Goal: Task Accomplishment & Management: Use online tool/utility

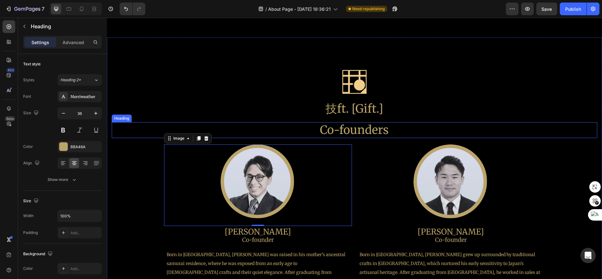
click at [360, 124] on h2 "Co-founders" at bounding box center [354, 130] width 485 height 16
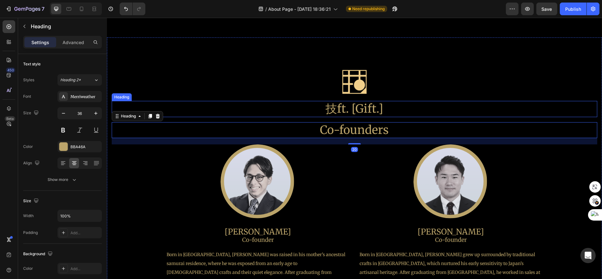
click at [357, 115] on h2 "技ft. [Gift.]" at bounding box center [354, 109] width 485 height 16
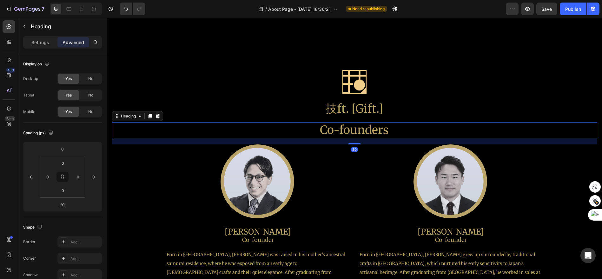
click at [355, 122] on h2 "Co-founders" at bounding box center [354, 130] width 485 height 16
click at [356, 115] on h2 "技ft. [Gift.]" at bounding box center [354, 109] width 485 height 16
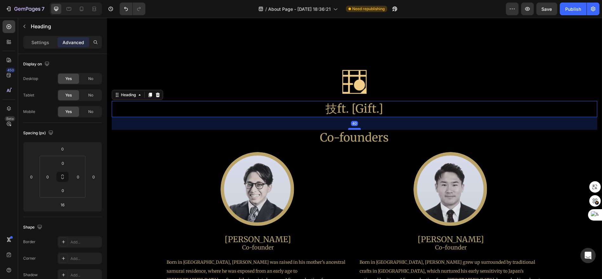
drag, startPoint x: 354, startPoint y: 121, endPoint x: 353, endPoint y: 129, distance: 7.6
click at [353, 129] on div at bounding box center [354, 129] width 13 height 2
type input "40"
click at [362, 113] on h2 "技ft. [Gift.]" at bounding box center [354, 109] width 485 height 16
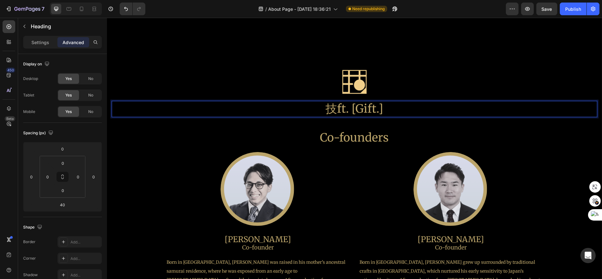
click at [283, 111] on p "技ft. [Gift.]" at bounding box center [354, 109] width 484 height 15
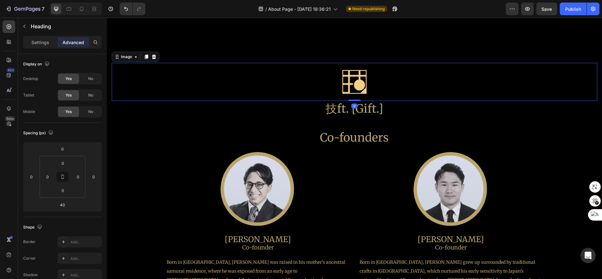
click at [294, 92] on div at bounding box center [354, 82] width 485 height 38
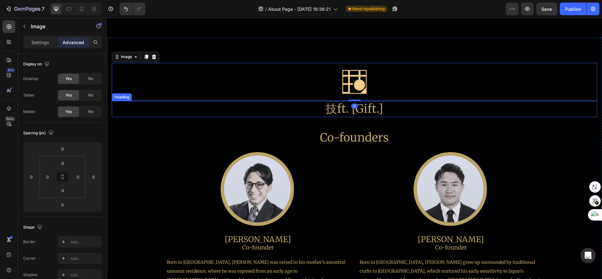
click at [307, 106] on p "技ft. [Gift.]" at bounding box center [354, 109] width 484 height 15
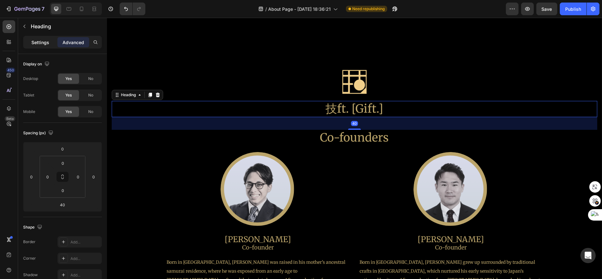
click at [47, 42] on p "Settings" at bounding box center [40, 42] width 18 height 7
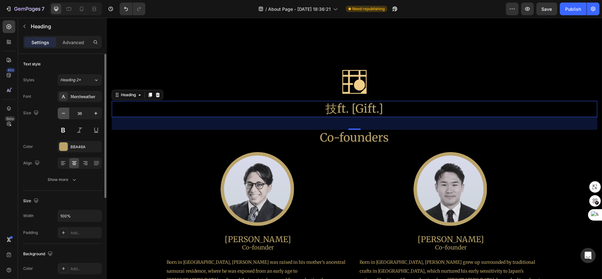
click at [67, 114] on button "button" at bounding box center [63, 113] width 11 height 11
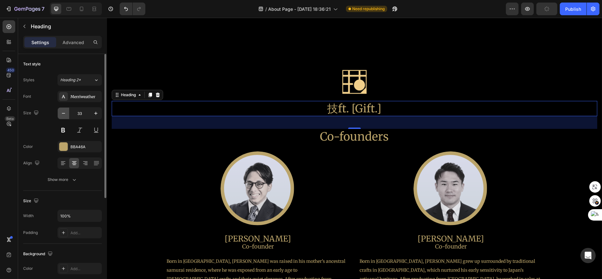
click at [67, 114] on button "button" at bounding box center [63, 113] width 11 height 11
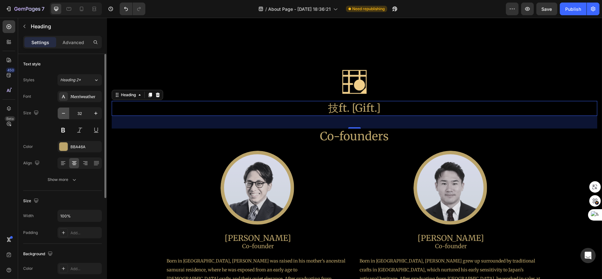
click at [67, 114] on button "button" at bounding box center [63, 113] width 11 height 11
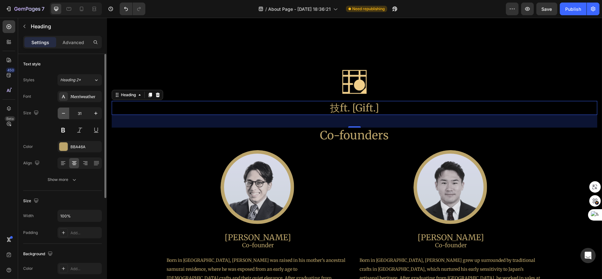
click at [67, 114] on button "button" at bounding box center [63, 113] width 11 height 11
type input "29"
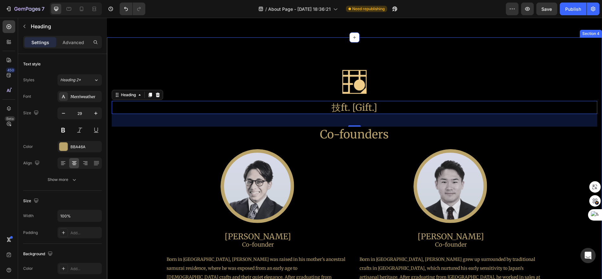
click at [444, 144] on div "Image 技ft. [Gift.] Heading 40 Co-founders Heading Image [PERSON_NAME] Heading C…" at bounding box center [354, 187] width 485 height 248
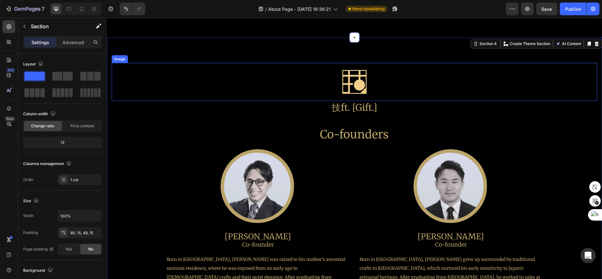
click at [356, 83] on img at bounding box center [354, 82] width 38 height 38
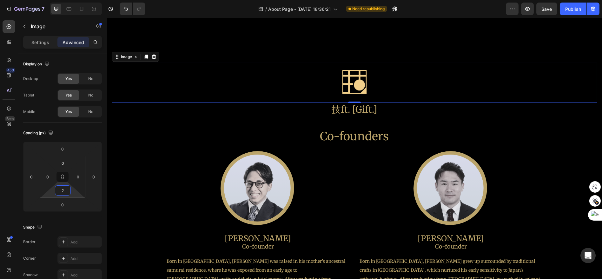
type input "0"
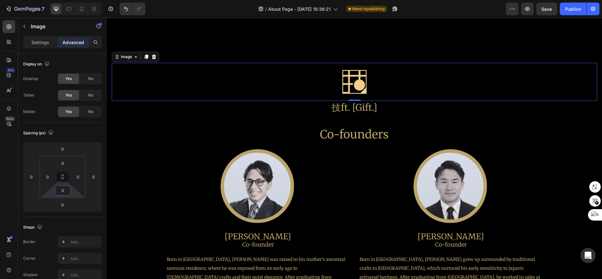
drag, startPoint x: 70, startPoint y: 192, endPoint x: 74, endPoint y: 200, distance: 8.0
click at [74, 0] on html "7 Version history / About Page - [DATE] 18:36:21 Need republishing Preview Save…" at bounding box center [301, 0] width 602 height 0
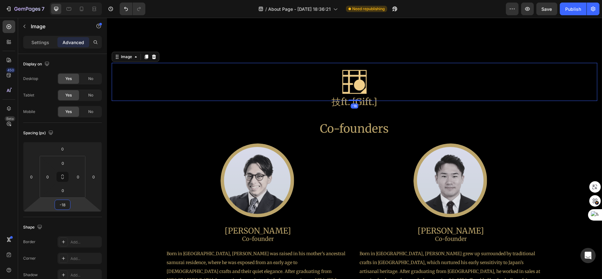
type input "-16"
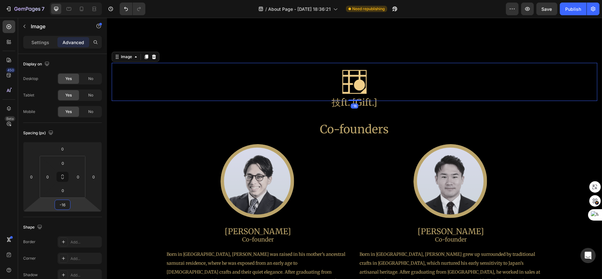
click at [77, 0] on html "7 Version history / About Page - [DATE] 18:36:21 Need republishing Preview Save…" at bounding box center [301, 0] width 602 height 0
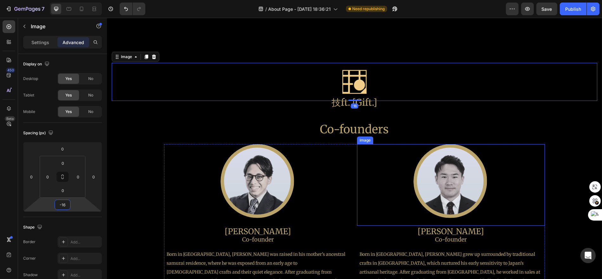
click at [360, 180] on div at bounding box center [451, 181] width 188 height 75
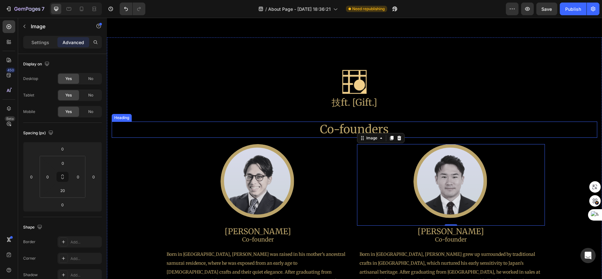
click at [433, 125] on h2 "Co-founders" at bounding box center [354, 129] width 485 height 16
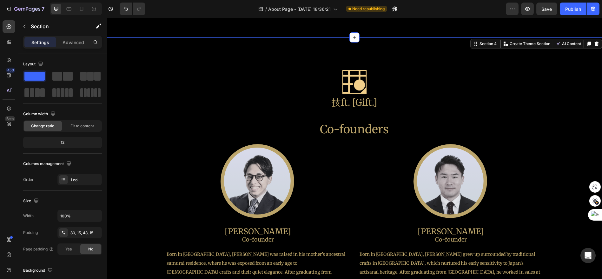
click at [427, 110] on div "Image 技ft. [Gift.] Heading Co-founders Heading Image [PERSON_NAME] Heading Co-f…" at bounding box center [354, 184] width 485 height 243
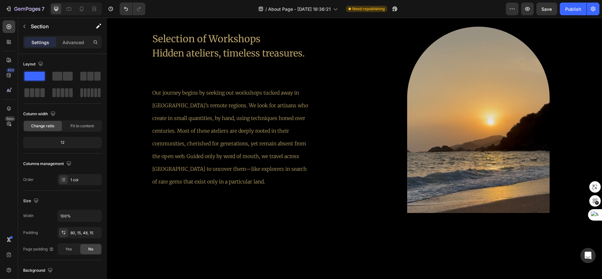
scroll to position [881, 0]
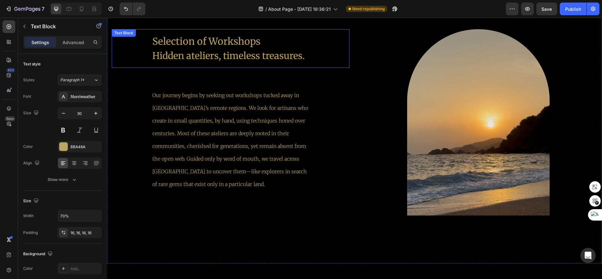
click at [261, 43] on p "Selection of Workshops" at bounding box center [230, 41] width 156 height 14
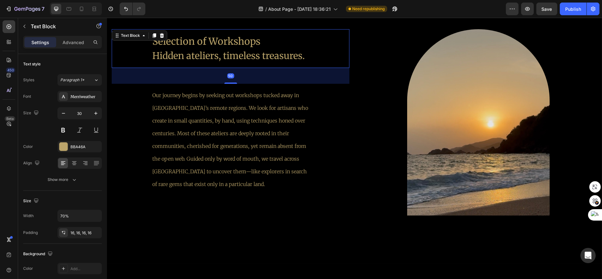
click at [261, 43] on p "Selection of Workshops" at bounding box center [230, 41] width 156 height 14
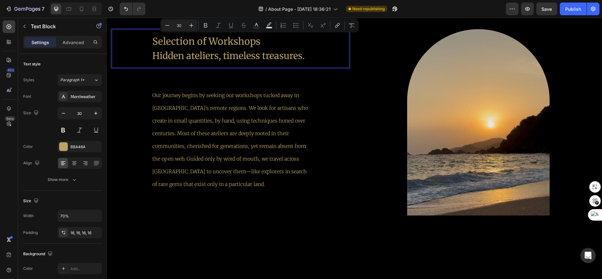
click at [262, 42] on p "Selection of Workshops" at bounding box center [230, 41] width 156 height 14
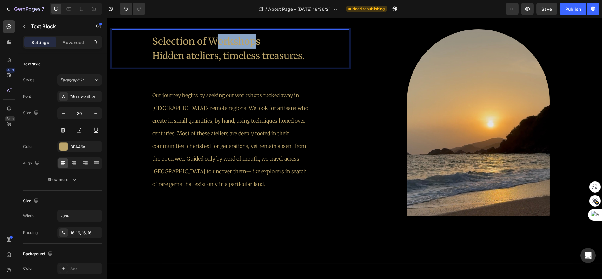
drag, startPoint x: 257, startPoint y: 43, endPoint x: 226, endPoint y: 43, distance: 30.5
click at [220, 43] on p "Selection of Workshops" at bounding box center [230, 41] width 156 height 14
drag, startPoint x: 261, startPoint y: 43, endPoint x: 210, endPoint y: 41, distance: 51.4
click at [210, 41] on p "Selection of Workshops" at bounding box center [230, 41] width 156 height 14
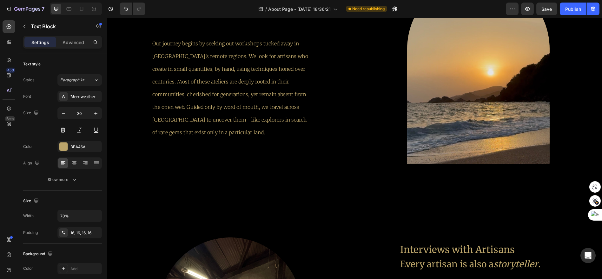
scroll to position [952, 0]
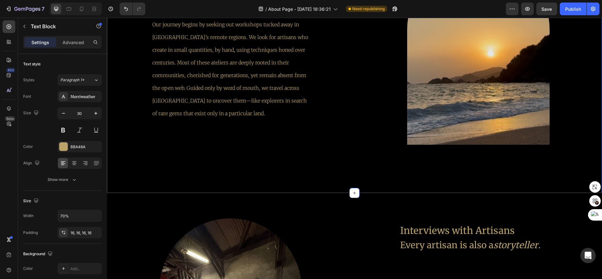
click at [343, 171] on div "Selection of Ateliers Hidden ateliers, timeless treasures. Text Block Our journ…" at bounding box center [231, 67] width 238 height 219
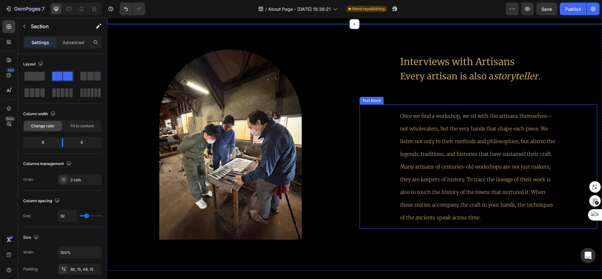
scroll to position [1128, 0]
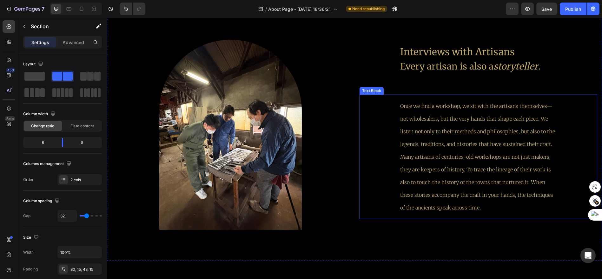
click at [447, 97] on div "Once we find a workshop, we sit with the artisans themselves—not wholesalers, b…" at bounding box center [478, 157] width 166 height 124
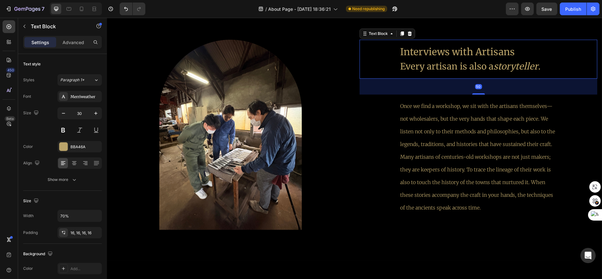
click at [456, 64] on span "Every artisan is also a storyteller ." at bounding box center [470, 66] width 140 height 11
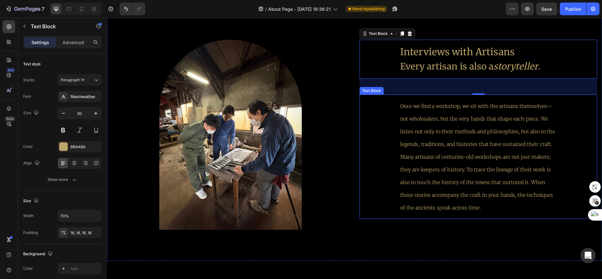
click at [368, 107] on div "Once we find a workshop, we sit with the artisans themselves—not wholesalers, b…" at bounding box center [478, 157] width 238 height 124
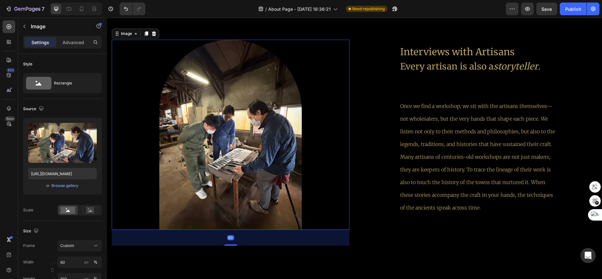
click at [340, 109] on div at bounding box center [231, 135] width 238 height 190
click at [576, 9] on div "Publish" at bounding box center [573, 9] width 16 height 7
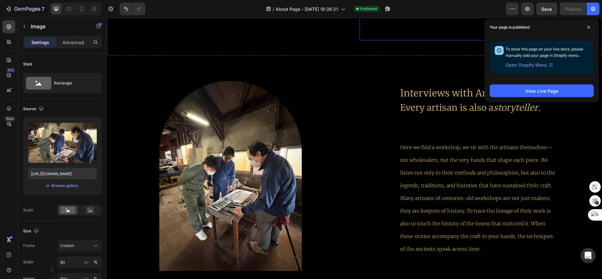
scroll to position [1092, 0]
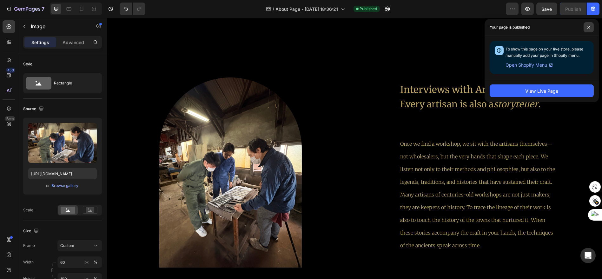
click at [590, 26] on icon at bounding box center [588, 27] width 3 height 3
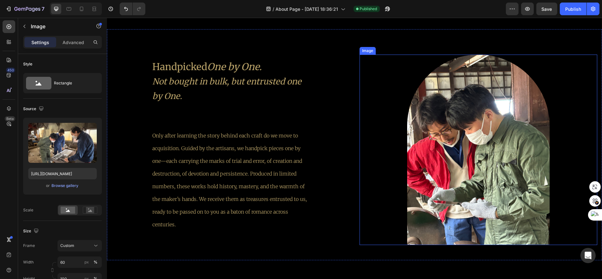
scroll to position [1374, 0]
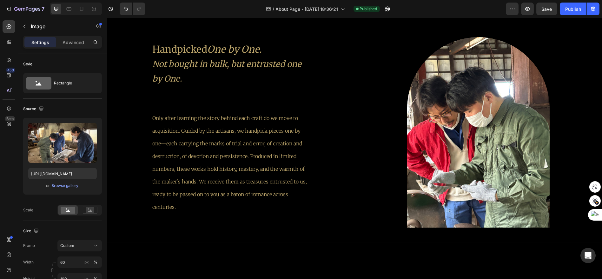
click at [264, 108] on div "Only after learning the story behind each craft do we move to acquisition. Guid…" at bounding box center [230, 163] width 166 height 112
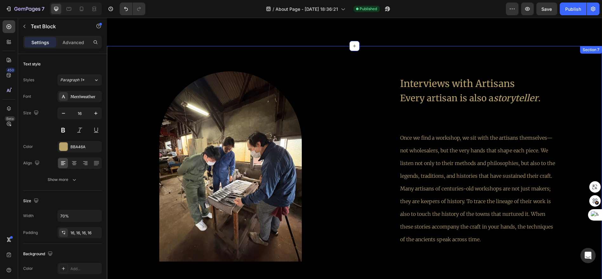
scroll to position [1057, 0]
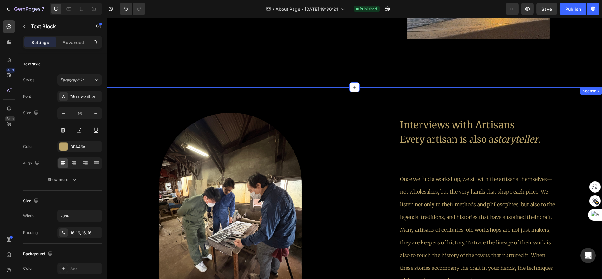
click at [464, 94] on div "Image Interviews with Artisans Every artisan is also a storyteller . Text Block…" at bounding box center [354, 210] width 495 height 246
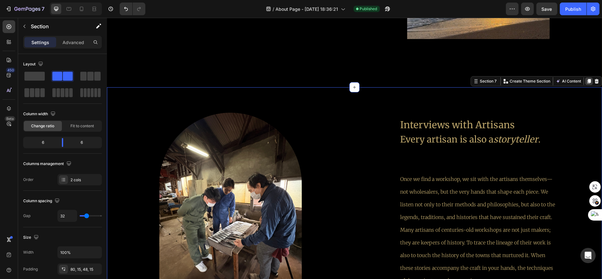
click at [586, 81] on icon at bounding box center [588, 81] width 5 height 5
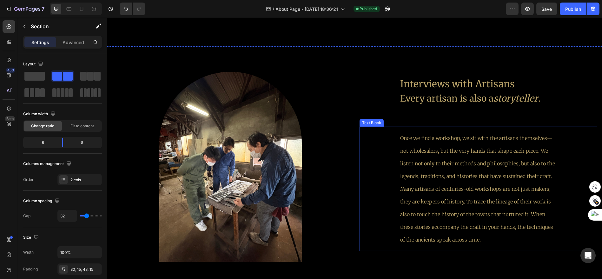
scroll to position [1346, 0]
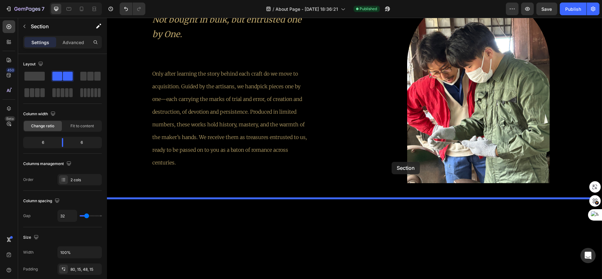
drag, startPoint x: 398, startPoint y: 56, endPoint x: 391, endPoint y: 175, distance: 120.1
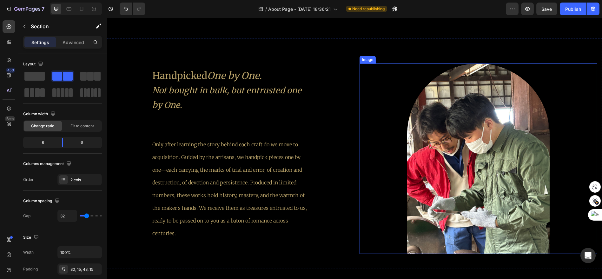
scroll to position [1348, 0]
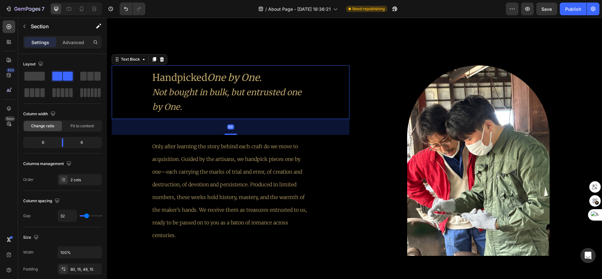
click at [259, 92] on icon "Not bought in bulk, but entrusted one by One." at bounding box center [226, 99] width 149 height 25
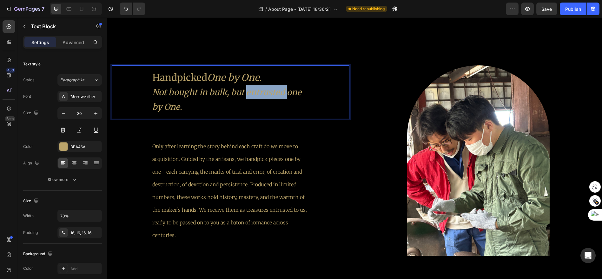
click at [259, 92] on icon "Not bought in bulk, but entrusted one by One." at bounding box center [226, 99] width 149 height 25
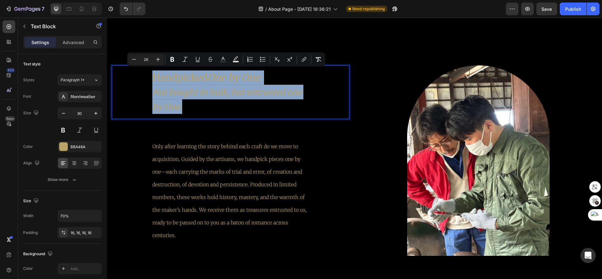
drag, startPoint x: 187, startPoint y: 105, endPoint x: 151, endPoint y: 73, distance: 48.3
click at [151, 73] on div "Handpicked One by One. Not bought in bulk, but entrusted one by One." at bounding box center [230, 92] width 166 height 54
copy div "Handpicked One by One. Not bought in bulk, but entrusted one by One."
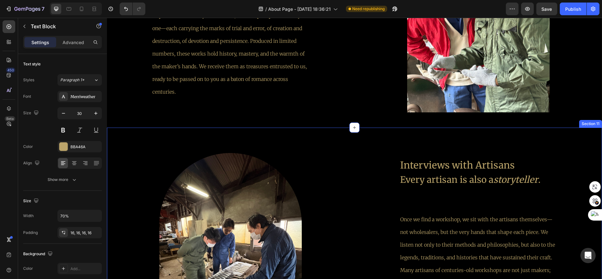
scroll to position [1595, 0]
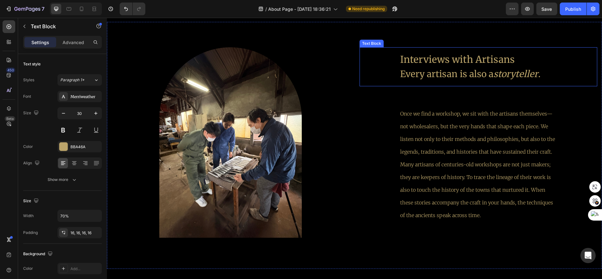
click at [464, 74] on span "Every artisan is also a storyteller ." at bounding box center [470, 73] width 140 height 11
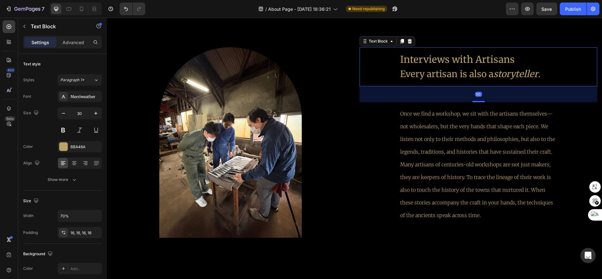
click at [464, 74] on span "Every artisan is also a storyteller ." at bounding box center [470, 73] width 140 height 11
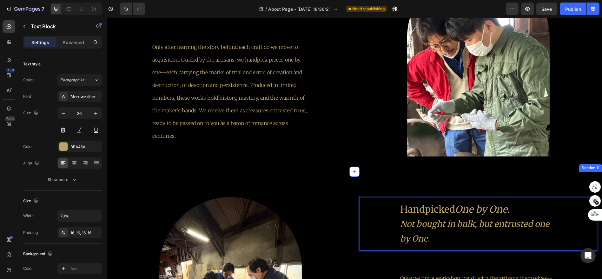
scroll to position [1384, 0]
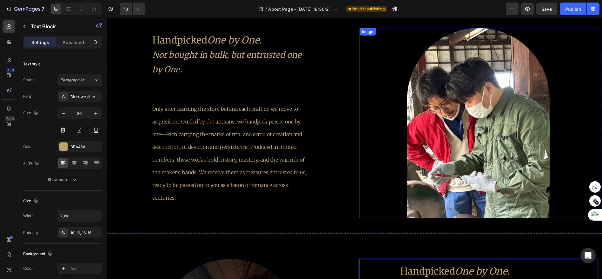
click at [260, 139] on p "Only after learning the story behind each craft do we move to acquisition. Guid…" at bounding box center [230, 153] width 156 height 102
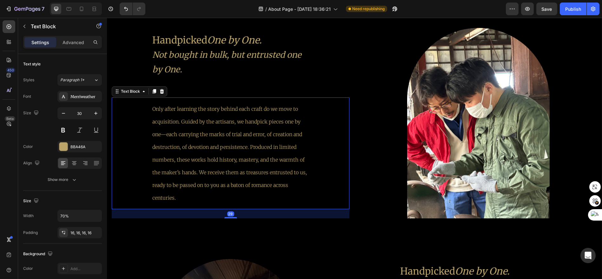
click at [260, 139] on p "Only after learning the story behind each craft do we move to acquisition. Guid…" at bounding box center [230, 153] width 156 height 102
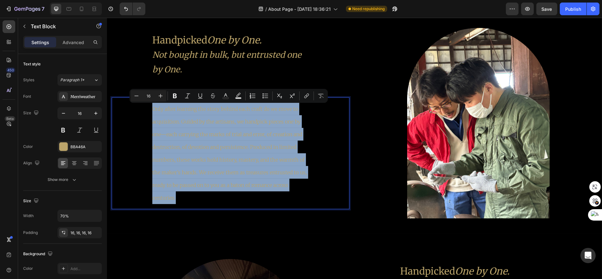
copy p "Only after learning the story behind each craft do we move to acquisition. Guid…"
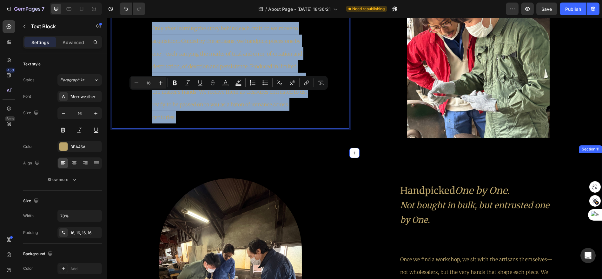
scroll to position [1525, 0]
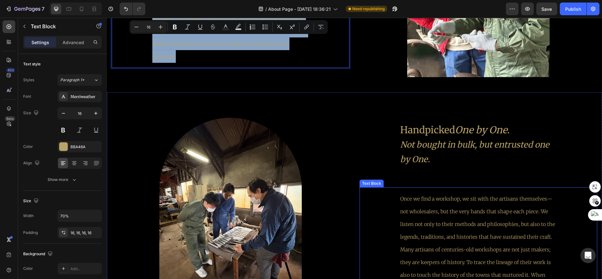
click at [513, 218] on p "Once we find a workshop, we sit with the artisans themselves—not wholesalers, b…" at bounding box center [478, 249] width 156 height 114
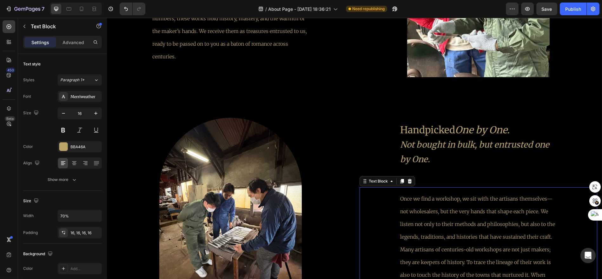
click at [513, 218] on p "Once we find a workshop, we sit with the artisans themselves—not wholesalers, b…" at bounding box center [478, 249] width 156 height 114
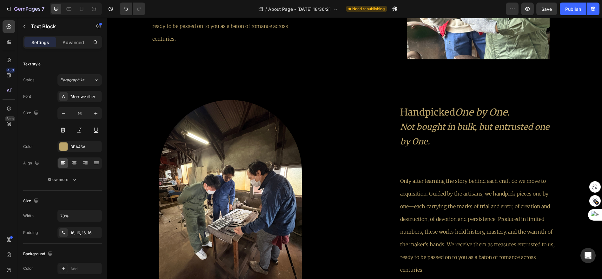
scroll to position [1543, 0]
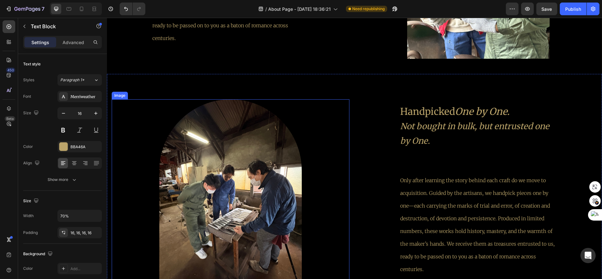
click at [211, 181] on img at bounding box center [230, 194] width 142 height 190
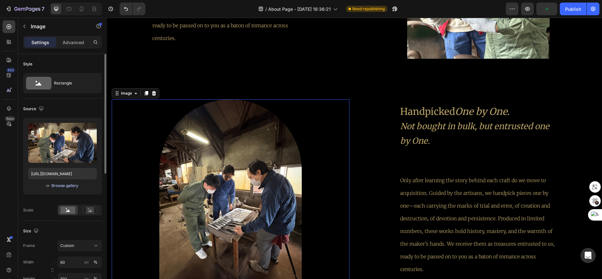
click at [73, 184] on div "Browse gallery" at bounding box center [65, 186] width 27 height 6
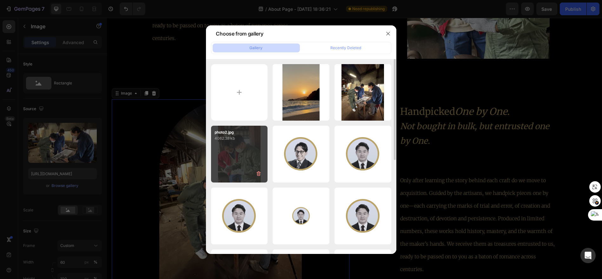
click at [241, 147] on div "photo2.jpg 4062.38 kb" at bounding box center [239, 154] width 57 height 57
type input "[URL][DOMAIN_NAME]"
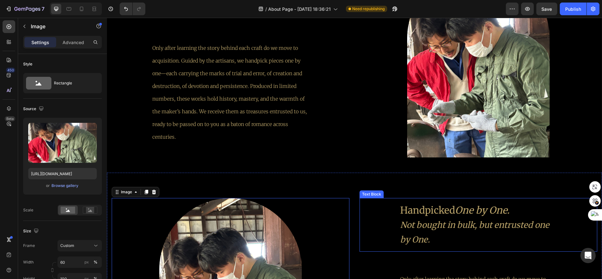
scroll to position [1437, 0]
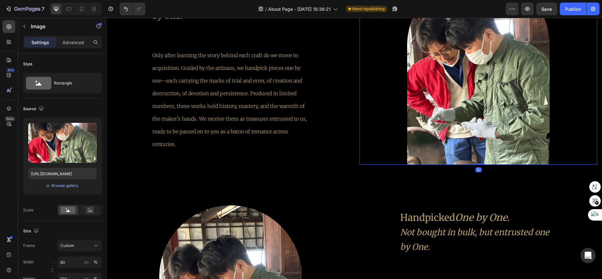
click at [460, 119] on img at bounding box center [478, 69] width 142 height 190
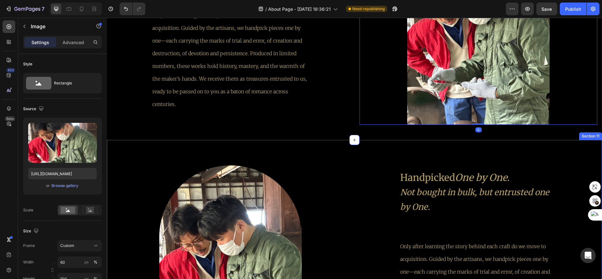
scroll to position [1508, 0]
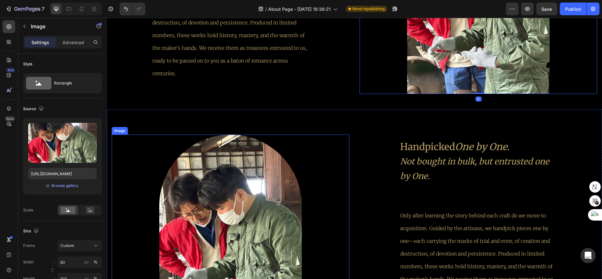
click at [254, 193] on img at bounding box center [230, 229] width 142 height 190
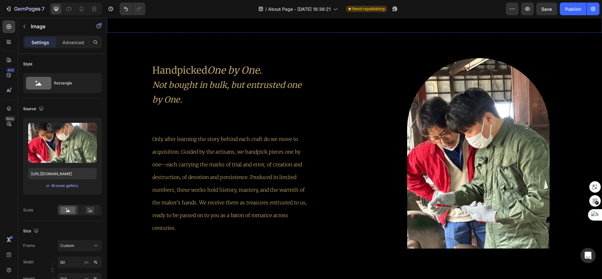
scroll to position [1367, 0]
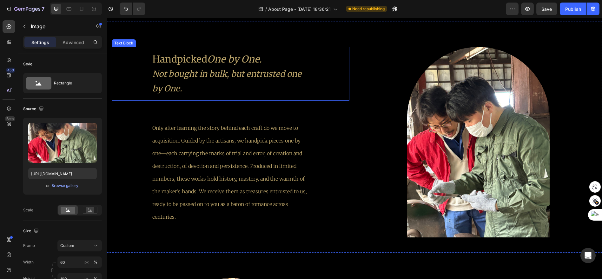
click at [233, 72] on icon "Not bought in bulk, but entrusted one by One." at bounding box center [226, 81] width 149 height 25
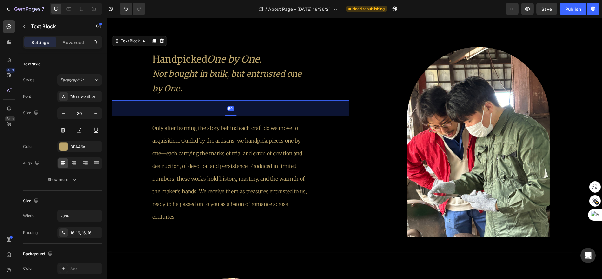
click at [233, 72] on icon "Not bought in bulk, but entrusted one by One." at bounding box center [226, 81] width 149 height 25
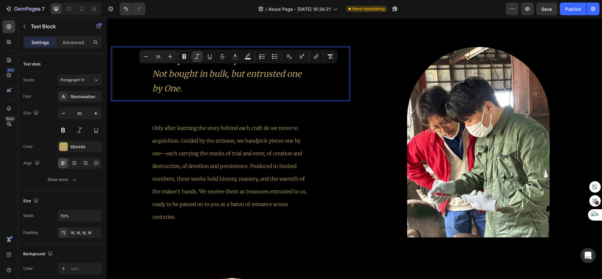
click at [269, 69] on icon "Not bought in bulk, but entrusted one by One." at bounding box center [226, 81] width 149 height 25
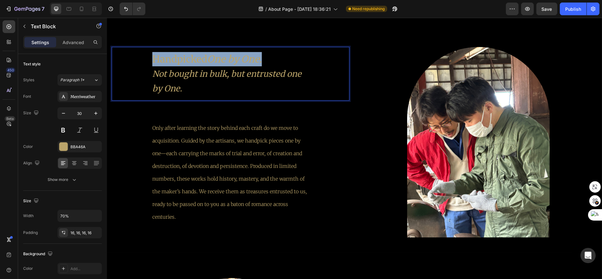
drag, startPoint x: 270, startPoint y: 56, endPoint x: 150, endPoint y: 57, distance: 119.9
click at [150, 57] on div "Handpicked One by One. Not bought in bulk, but entrusted one by One." at bounding box center [230, 74] width 166 height 54
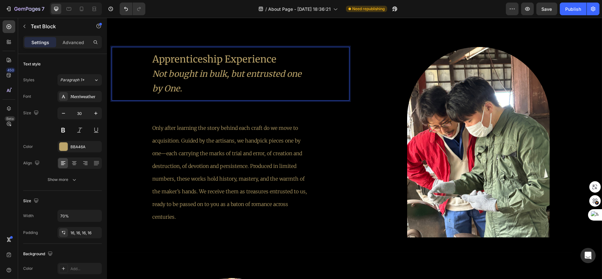
click at [208, 75] on icon "Not bought in bulk, but entrusted one by One." at bounding box center [226, 81] width 149 height 25
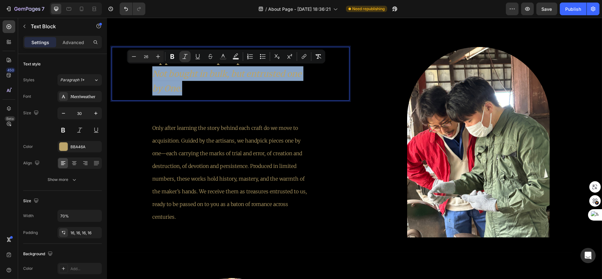
drag, startPoint x: 188, startPoint y: 90, endPoint x: 149, endPoint y: 74, distance: 42.2
click at [149, 74] on div "Apprenticeship Experience Not bought in bulk, but entrusted one by One." at bounding box center [230, 74] width 166 height 54
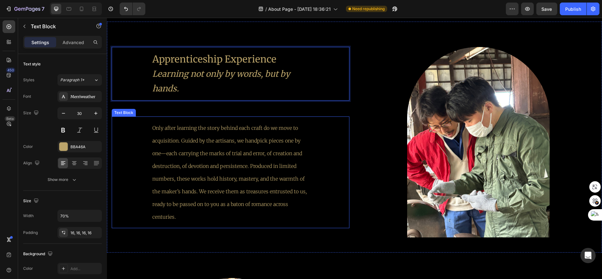
click at [245, 204] on p "Only after learning the story behind each craft do we move to acquisition. Guid…" at bounding box center [230, 172] width 156 height 102
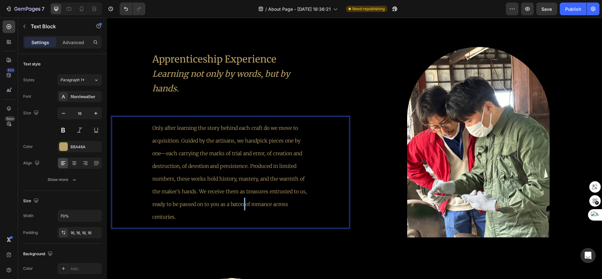
click at [245, 204] on p "Only after learning the story behind each craft do we move to acquisition. Guid…" at bounding box center [230, 172] width 156 height 102
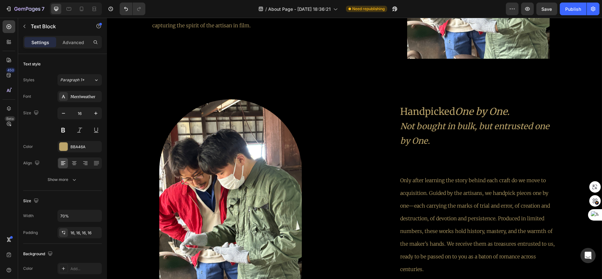
scroll to position [1402, 0]
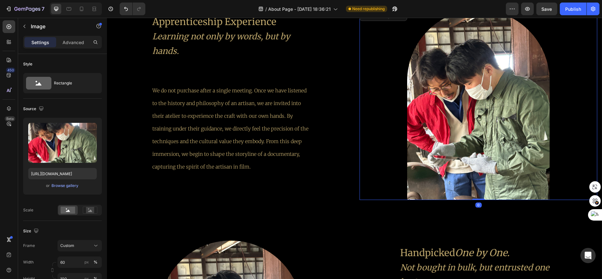
click at [479, 144] on img at bounding box center [478, 105] width 142 height 190
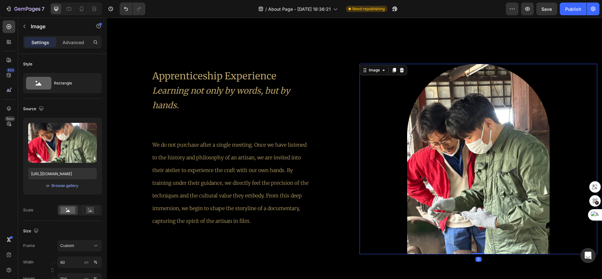
scroll to position [1332, 0]
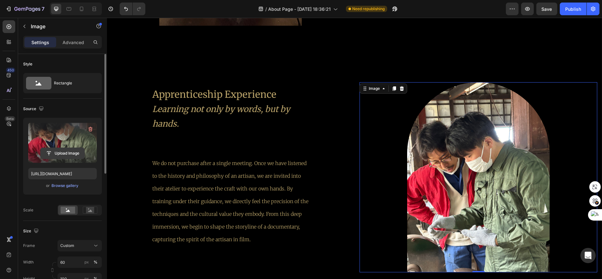
click at [67, 150] on input "file" at bounding box center [63, 153] width 44 height 11
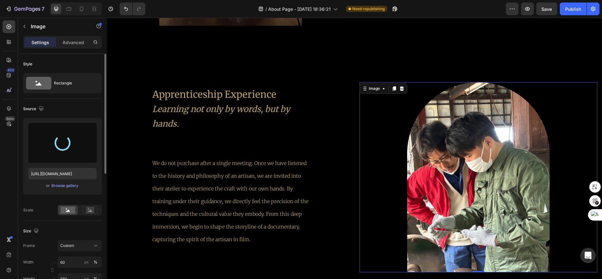
type input "[URL][DOMAIN_NAME]"
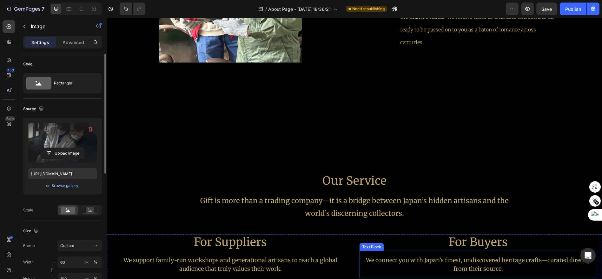
scroll to position [1746, 0]
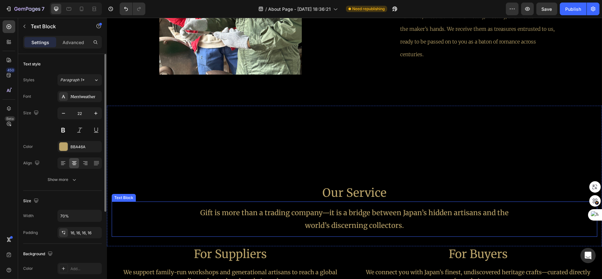
click at [383, 213] on p "Gift is more than a trading company—it is a bridge between Japan’s hidden artis…" at bounding box center [355, 218] width 330 height 25
click at [154, 194] on icon at bounding box center [154, 195] width 5 height 5
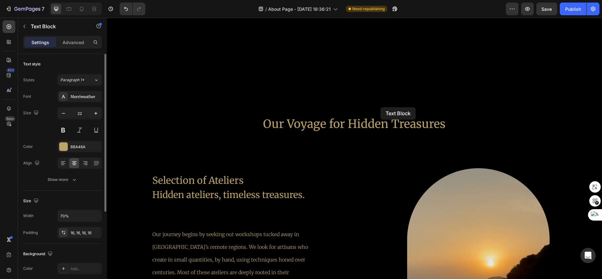
scroll to position [720, 0]
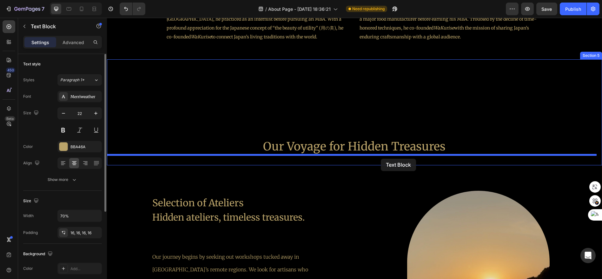
drag, startPoint x: 385, startPoint y: 247, endPoint x: 381, endPoint y: 159, distance: 88.3
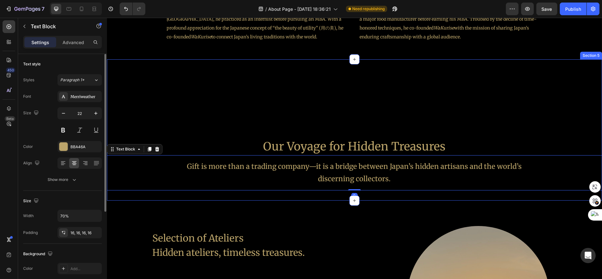
click at [420, 137] on div "Our Voyage for Hidden Treasures Heading Gift is more than a trading company—it …" at bounding box center [354, 129] width 495 height 141
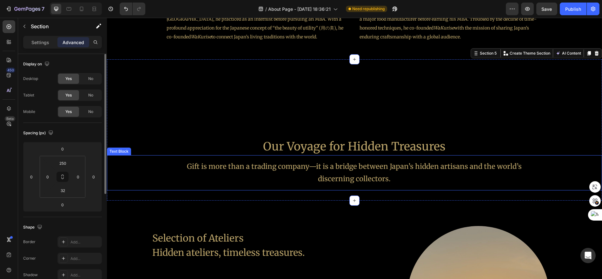
click at [422, 170] on p "Gift is more than a trading company—it is a bridge between Japan’s hidden artis…" at bounding box center [354, 172] width 336 height 25
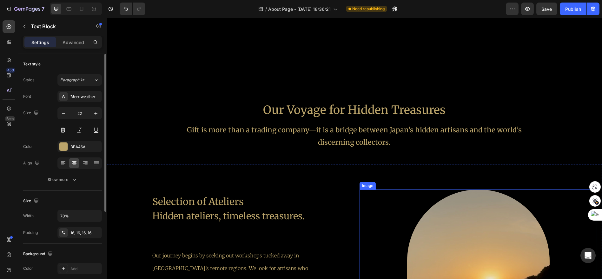
scroll to position [755, 0]
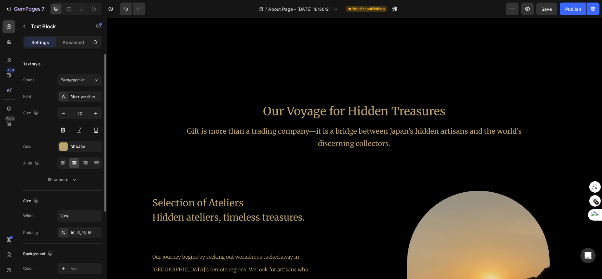
click at [372, 140] on p "Gift is more than a trading company—it is a bridge between Japan’s hidden artis…" at bounding box center [354, 137] width 336 height 25
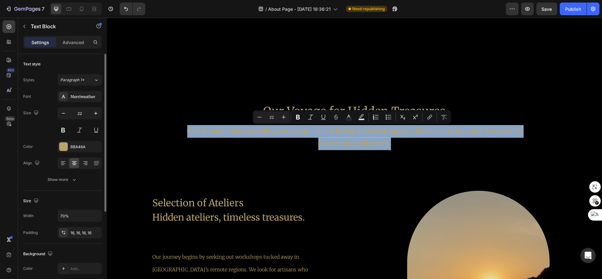
drag, startPoint x: 399, startPoint y: 146, endPoint x: 177, endPoint y: 131, distance: 222.3
click at [177, 131] on div "Gift is more than a trading company—it is a bridge between Japan’s hidden artis…" at bounding box center [354, 137] width 495 height 35
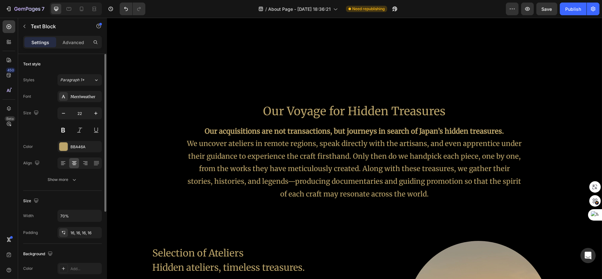
click at [427, 193] on p "Our acquisitions are not transactions, but journeys in search of Japan’s hidden…" at bounding box center [354, 162] width 336 height 75
click at [408, 130] on strong "Our acquisitions are not transactions, but journeys in search of Japan’s hidden…" at bounding box center [354, 131] width 299 height 9
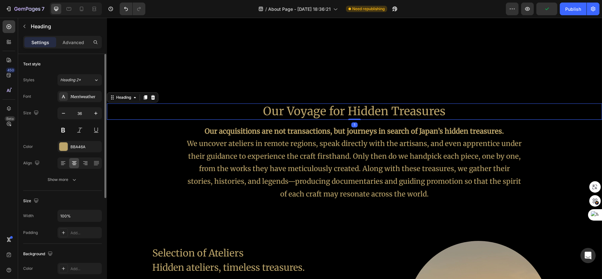
click at [406, 115] on h2 "Our Voyage for Hidden Treasures" at bounding box center [354, 111] width 495 height 16
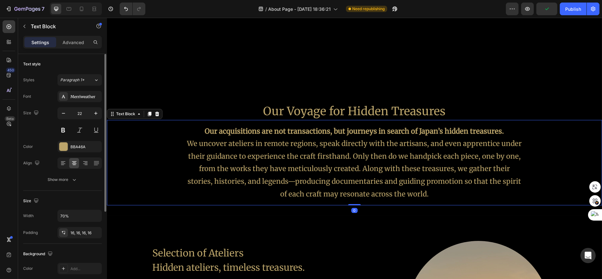
click at [405, 131] on strong "Our acquisitions are not transactions, but journeys in search of Japan’s hidden…" at bounding box center [354, 131] width 299 height 9
click at [149, 114] on icon at bounding box center [149, 114] width 3 height 4
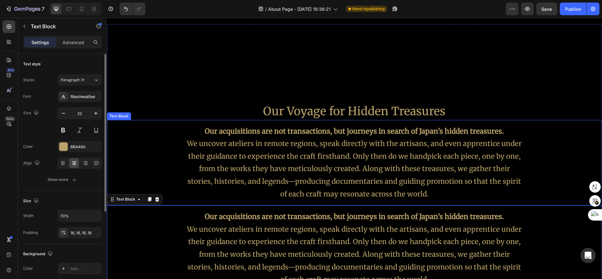
click at [411, 190] on p "Our acquisitions are not transactions, but journeys in search of Japan’s hidden…" at bounding box center [354, 162] width 336 height 75
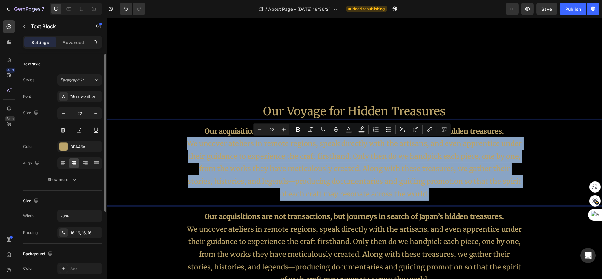
drag, startPoint x: 418, startPoint y: 196, endPoint x: 186, endPoint y: 148, distance: 237.1
click at [186, 148] on p "Our acquisitions are not transactions, but journeys in search of Japan’s hidden…" at bounding box center [354, 162] width 336 height 75
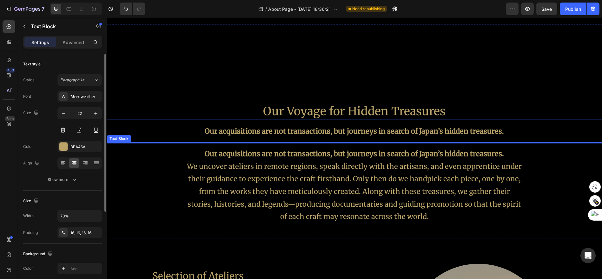
click at [421, 198] on p "Our acquisitions are not transactions, but journeys in search of Japan’s hidden…" at bounding box center [354, 184] width 336 height 75
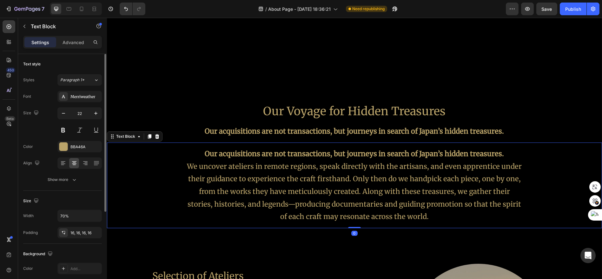
click at [419, 214] on p "Our acquisitions are not transactions, but journeys in search of Japan’s hidden…" at bounding box center [354, 184] width 336 height 75
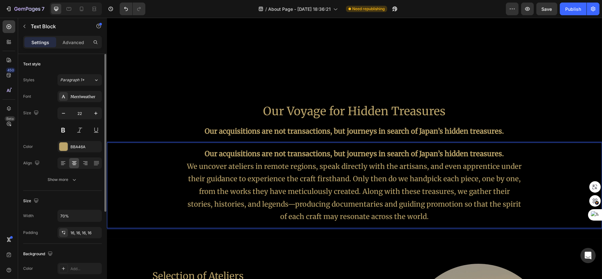
click at [505, 152] on p "Our acquisitions are not transactions, but journeys in search of Japan’s hidden…" at bounding box center [354, 184] width 336 height 75
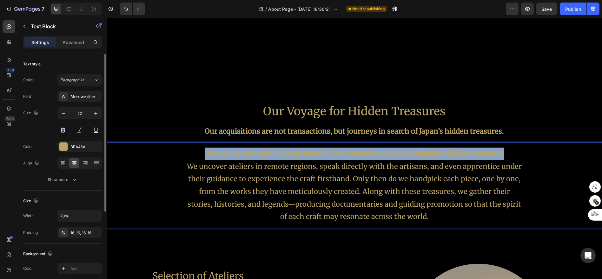
drag, startPoint x: 507, startPoint y: 153, endPoint x: 193, endPoint y: 155, distance: 313.1
click at [193, 155] on p "Our acquisitions are not transactions, but journeys in search of Japan’s hidden…" at bounding box center [354, 184] width 336 height 75
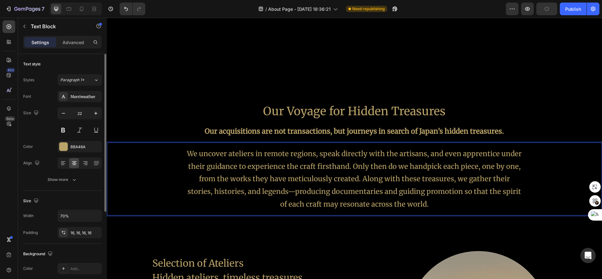
click at [409, 178] on p "We uncover ateliers in remote regions, speak directly with the artisans, and ev…" at bounding box center [354, 178] width 336 height 63
click at [402, 175] on p "We uncover ateliers in remote regions, speak directly with the artisans, and ev…" at bounding box center [354, 178] width 336 height 63
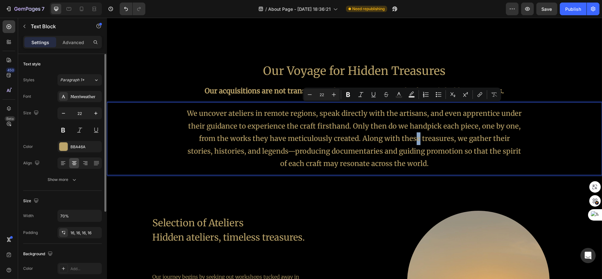
scroll to position [790, 0]
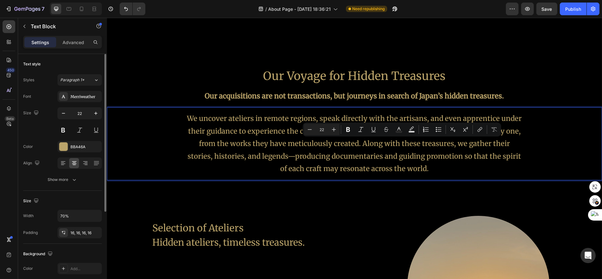
click at [438, 168] on p "We uncover ateliers in remote regions, speak directly with the artisans, and ev…" at bounding box center [354, 143] width 336 height 63
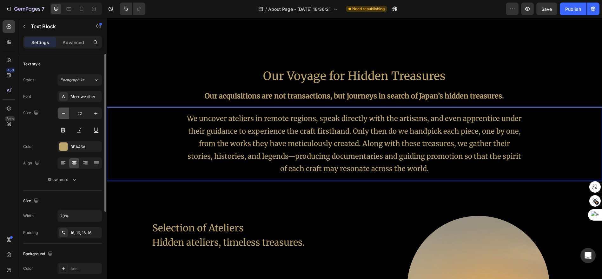
click at [64, 111] on icon "button" at bounding box center [63, 113] width 6 height 6
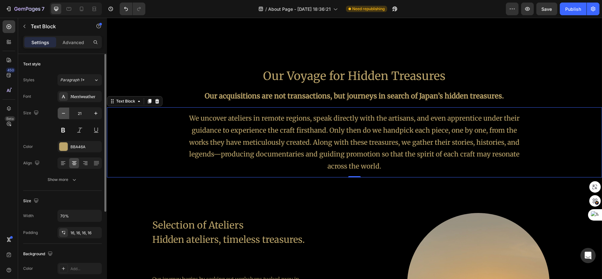
click at [64, 111] on icon "button" at bounding box center [63, 113] width 6 height 6
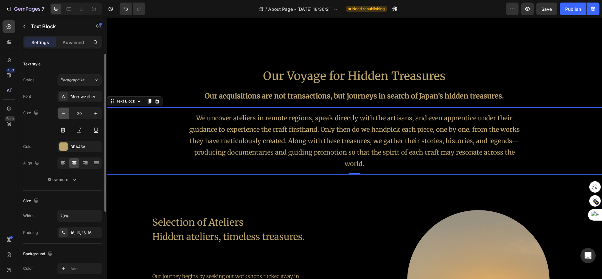
click at [64, 111] on icon "button" at bounding box center [63, 113] width 6 height 6
type input "19"
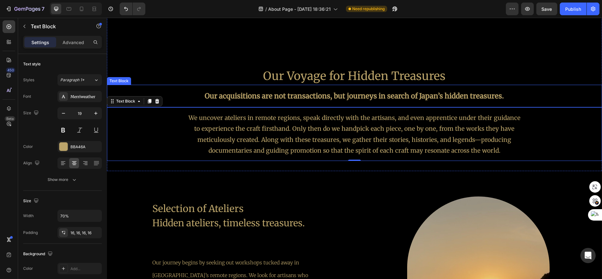
click at [253, 97] on strong "Our acquisitions are not transactions, but journeys in search of Japan’s hidden…" at bounding box center [354, 95] width 299 height 9
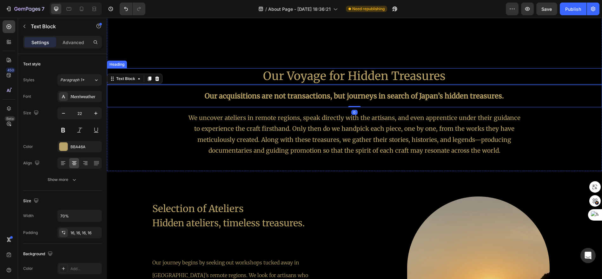
click at [294, 72] on h2 "Our Voyage for Hidden Treasures" at bounding box center [354, 76] width 495 height 16
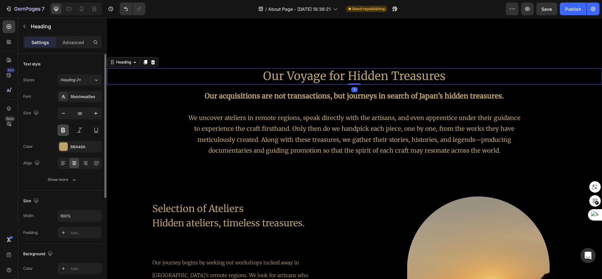
click at [66, 130] on button at bounding box center [62, 129] width 11 height 11
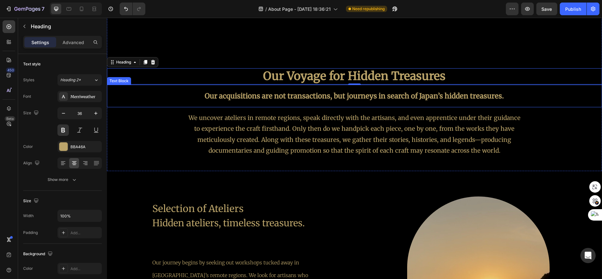
click at [290, 91] on strong "Our acquisitions are not transactions, but journeys in search of Japan’s hidden…" at bounding box center [354, 95] width 299 height 9
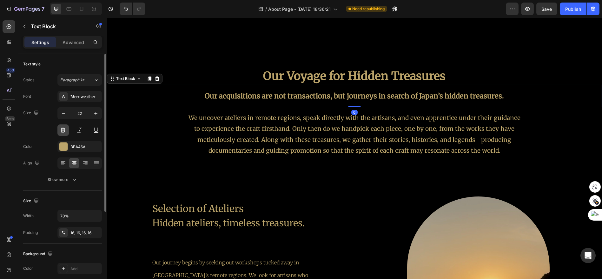
click at [65, 126] on button at bounding box center [62, 129] width 11 height 11
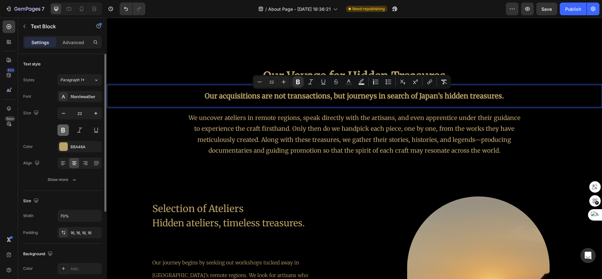
click at [64, 131] on button at bounding box center [62, 129] width 11 height 11
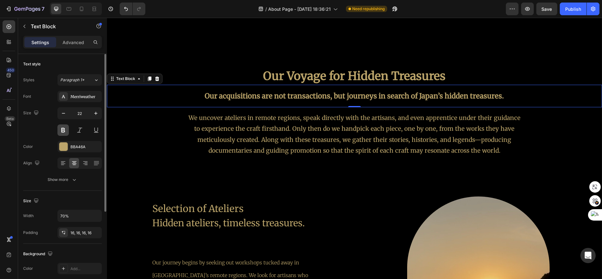
click at [64, 131] on button at bounding box center [62, 129] width 11 height 11
click at [68, 133] on button at bounding box center [62, 129] width 11 height 11
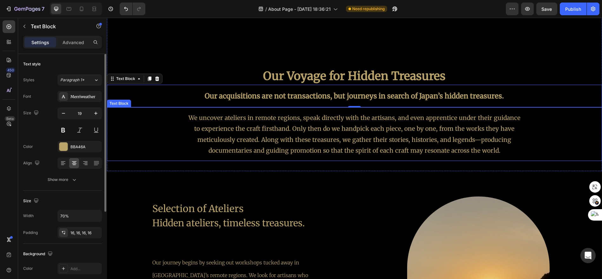
click at [244, 127] on p "We uncover ateliers in remote regions, speak directly with the artisans, and ev…" at bounding box center [354, 133] width 336 height 43
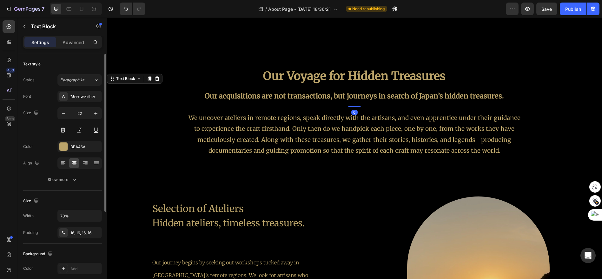
click at [282, 95] on strong "Our acquisitions are not transactions, but journeys in search of Japan’s hidden…" at bounding box center [354, 95] width 299 height 9
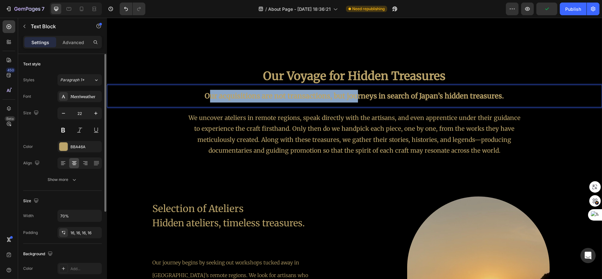
drag, startPoint x: 206, startPoint y: 97, endPoint x: 355, endPoint y: 96, distance: 148.1
click at [355, 96] on strong "Our acquisitions are not transactions, but journeys in search of Japan’s hidden…" at bounding box center [354, 95] width 299 height 9
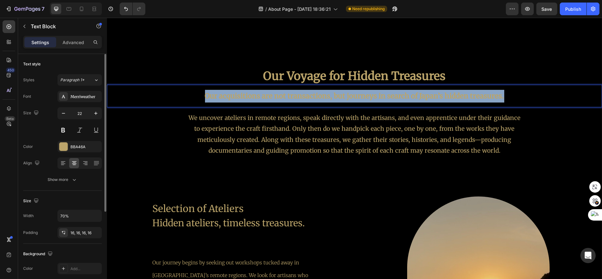
drag, startPoint x: 513, startPoint y: 95, endPoint x: 163, endPoint y: 95, distance: 350.2
click at [163, 95] on div "Our acquisitions are not transactions, but journeys in search of Japan’s hidden…" at bounding box center [354, 96] width 495 height 23
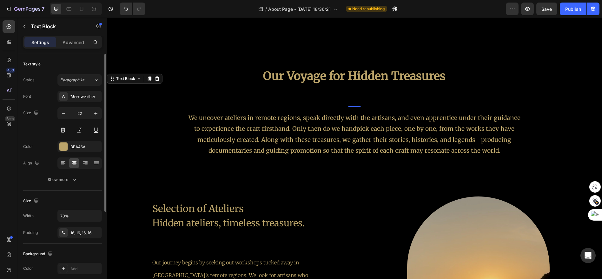
click at [259, 96] on div "Rich Text Editor. Editing area: main" at bounding box center [354, 96] width 346 height 23
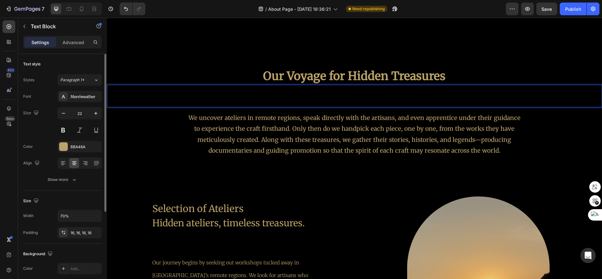
click at [259, 96] on p "Rich Text Editor. Editing area: main" at bounding box center [354, 96] width 336 height 13
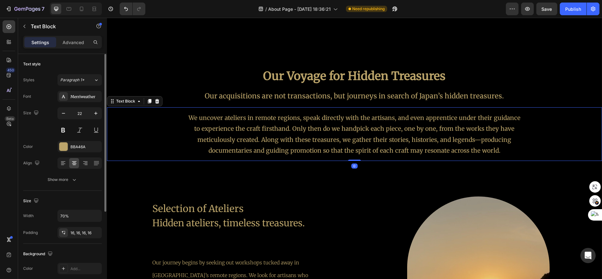
click at [311, 136] on p "We uncover ateliers in remote regions, speak directly with the artisans, and ev…" at bounding box center [354, 133] width 336 height 43
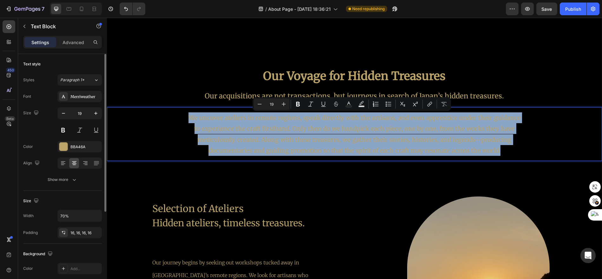
drag, startPoint x: 499, startPoint y: 151, endPoint x: 181, endPoint y: 118, distance: 319.2
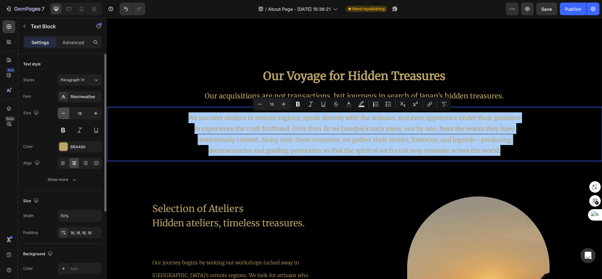
click at [67, 116] on button "button" at bounding box center [63, 113] width 11 height 11
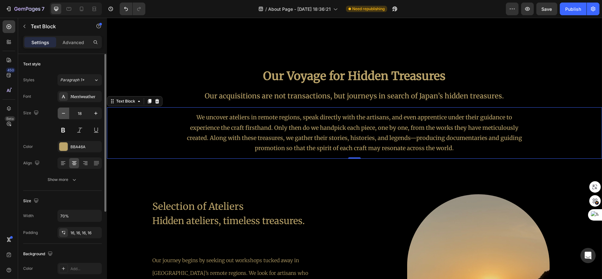
click at [67, 116] on button "button" at bounding box center [63, 113] width 11 height 11
type input "17"
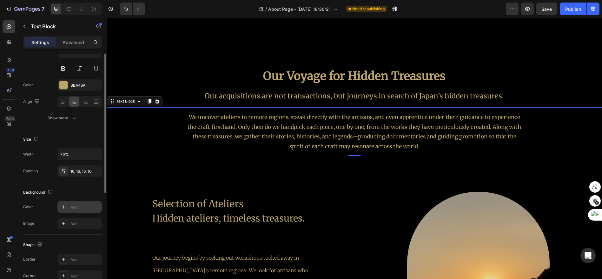
scroll to position [26, 0]
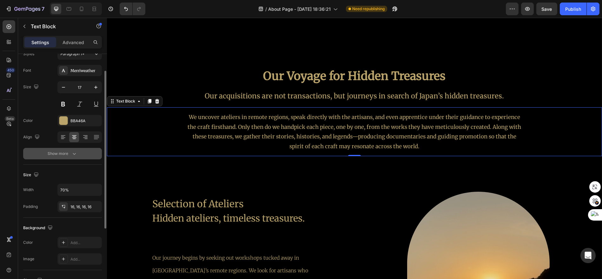
click at [83, 153] on button "Show more" at bounding box center [62, 153] width 79 height 11
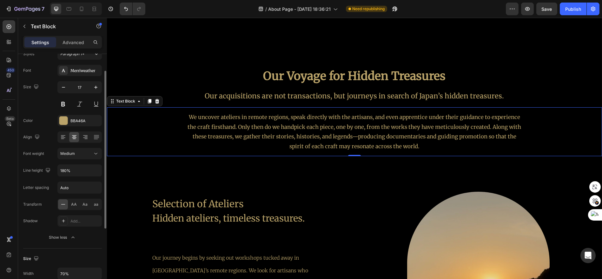
scroll to position [62, 0]
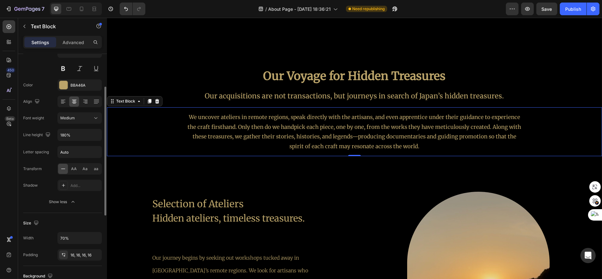
click at [88, 140] on div "Font [PERSON_NAME] Size 17 Color BBA46A Align Font weight Medium Line height 18…" at bounding box center [62, 118] width 79 height 178
click at [89, 138] on input "180%" at bounding box center [80, 134] width 44 height 11
click at [97, 136] on icon "button" at bounding box center [96, 135] width 6 height 6
click at [87, 135] on input "180%" at bounding box center [80, 134] width 44 height 11
drag, startPoint x: 87, startPoint y: 135, endPoint x: 53, endPoint y: 135, distance: 33.3
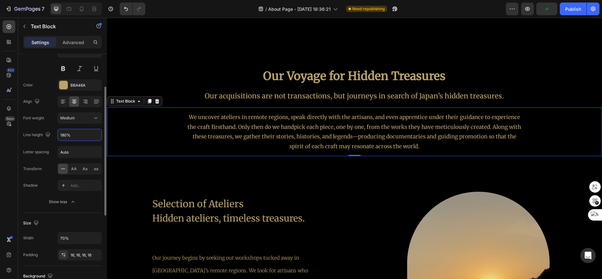
click at [53, 135] on div "Line height 180%" at bounding box center [62, 135] width 79 height 12
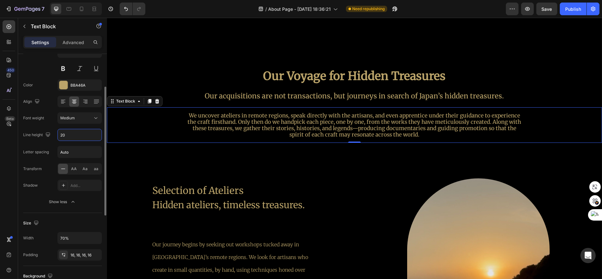
type input "2"
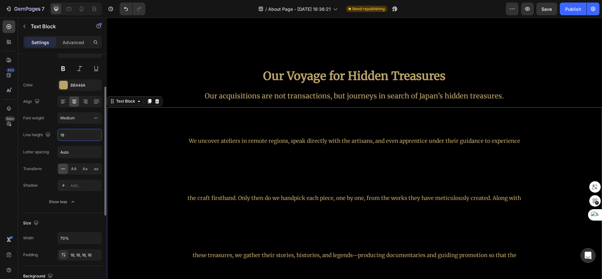
type input "1"
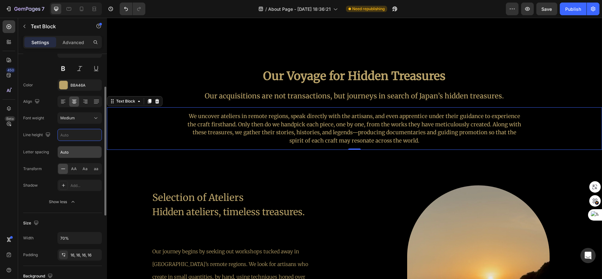
click at [89, 152] on input "Auto" at bounding box center [80, 151] width 44 height 11
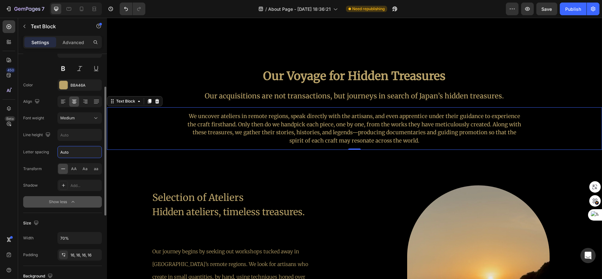
click at [95, 196] on button "Show less" at bounding box center [62, 201] width 79 height 11
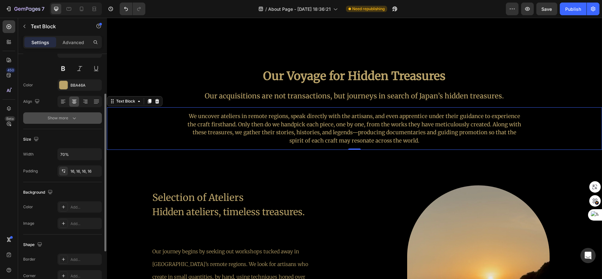
click at [82, 116] on button "Show more" at bounding box center [62, 117] width 79 height 11
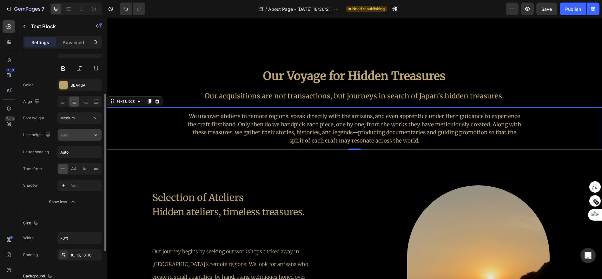
click at [84, 135] on input "text" at bounding box center [80, 134] width 44 height 11
click at [95, 136] on icon "button" at bounding box center [96, 135] width 6 height 6
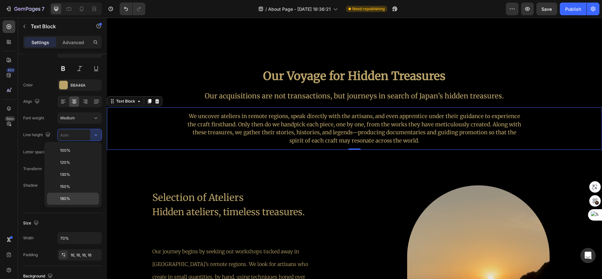
click at [78, 194] on div "180%" at bounding box center [73, 199] width 52 height 12
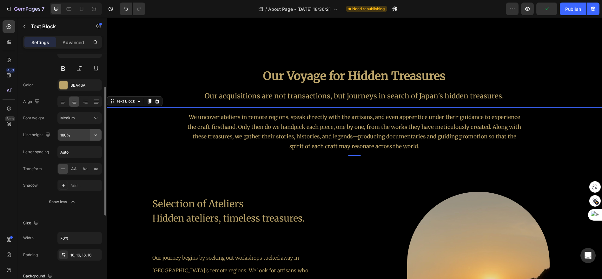
click at [95, 134] on icon "button" at bounding box center [96, 135] width 3 height 2
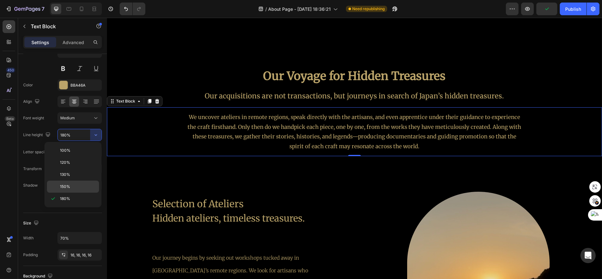
click at [77, 185] on p "150%" at bounding box center [78, 187] width 36 height 6
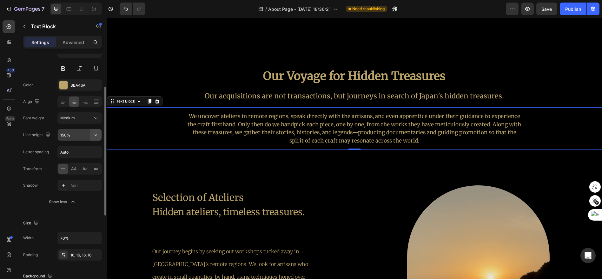
click at [98, 134] on icon "button" at bounding box center [96, 135] width 6 height 6
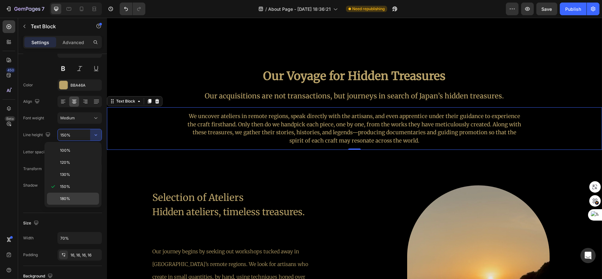
click at [82, 196] on p "180%" at bounding box center [78, 199] width 36 height 6
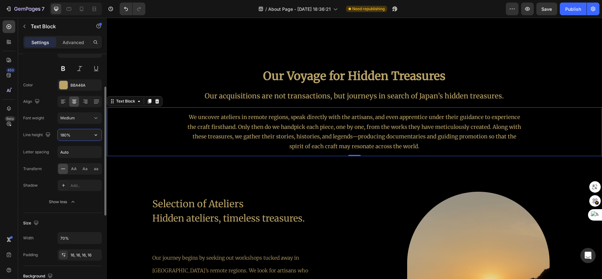
click at [78, 134] on input "180%" at bounding box center [80, 134] width 44 height 11
click at [62, 135] on input "180%" at bounding box center [80, 134] width 44 height 11
click at [67, 135] on input "180%" at bounding box center [80, 134] width 44 height 11
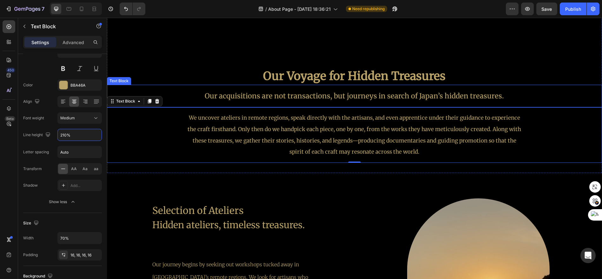
type input "210%"
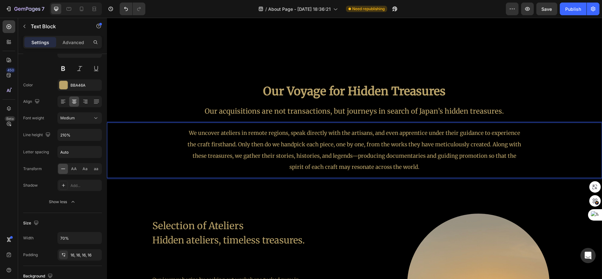
scroll to position [755, 0]
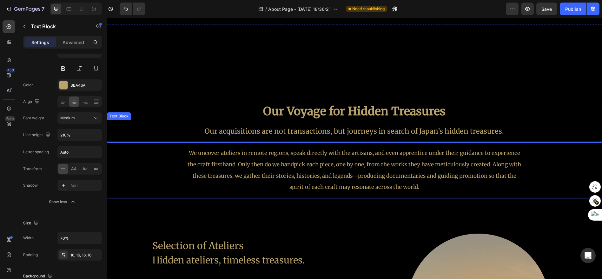
click at [454, 134] on p "Our acquisitions are not transactions, but journeys in search of Japan’s hidden…" at bounding box center [354, 131] width 336 height 13
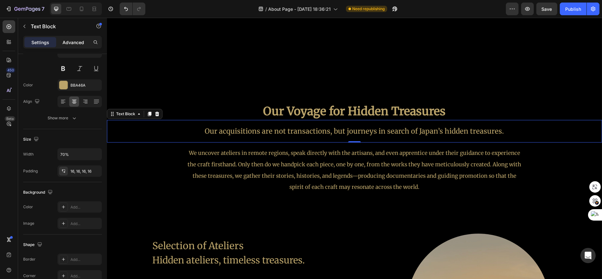
click at [81, 43] on p "Advanced" at bounding box center [73, 42] width 22 height 7
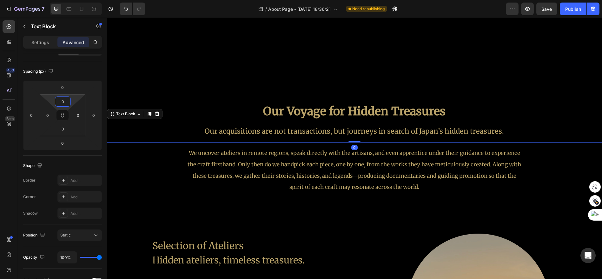
click at [71, 0] on html "7 Version history / About Page - [DATE] 18:36:21 Need republishing Preview Save…" at bounding box center [301, 0] width 602 height 0
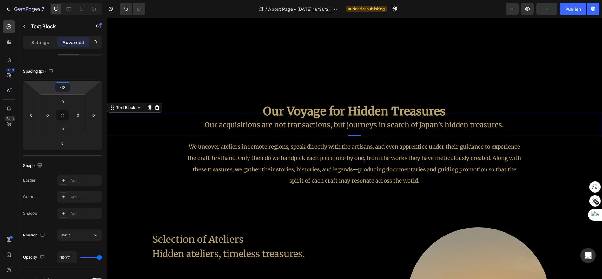
type input "-16"
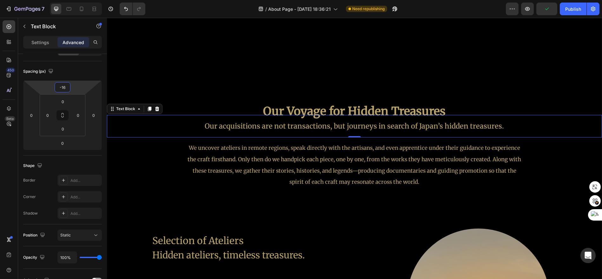
click at [76, 0] on html "7 Version history / About Page - [DATE] 18:36:21 Need republishing Preview Publ…" at bounding box center [301, 0] width 602 height 0
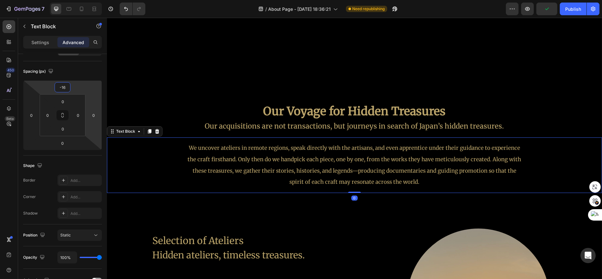
click at [308, 174] on p "We uncover ateliers in remote regions, speak directly with the artisans, and ev…" at bounding box center [354, 164] width 336 height 45
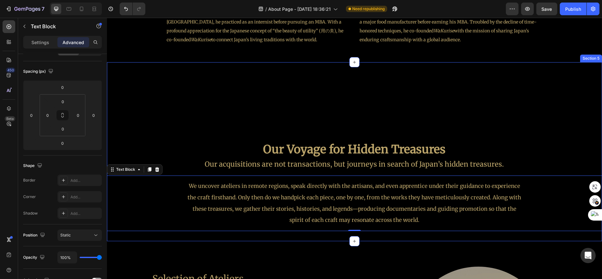
scroll to position [719, 0]
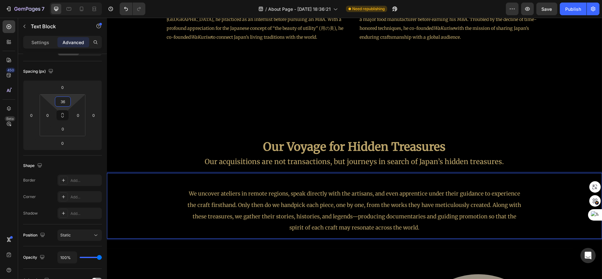
type input "38"
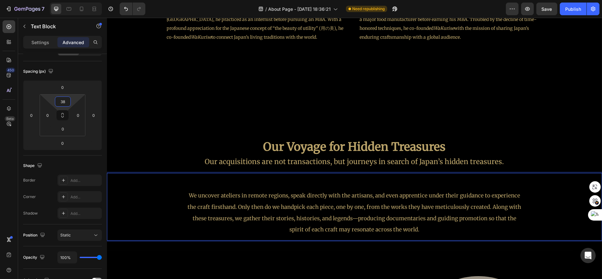
drag, startPoint x: 73, startPoint y: 103, endPoint x: 77, endPoint y: 96, distance: 7.9
click at [77, 0] on html "7 Version history / About Page - [DATE] 18:36:21 Need republishing Preview Save…" at bounding box center [301, 0] width 602 height 0
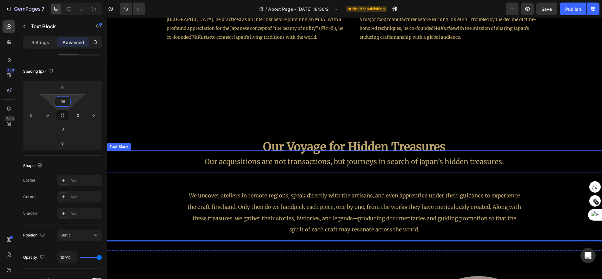
click at [436, 156] on p "Our acquisitions are not transactions, but journeys in search of Japan’s hidden…" at bounding box center [354, 161] width 336 height 13
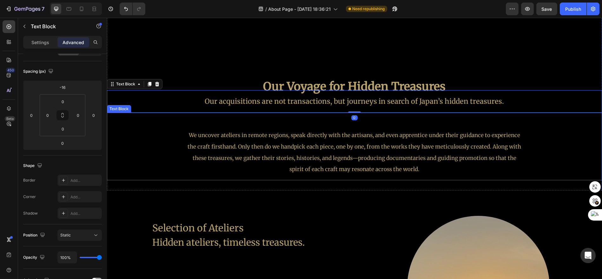
scroll to position [790, 0]
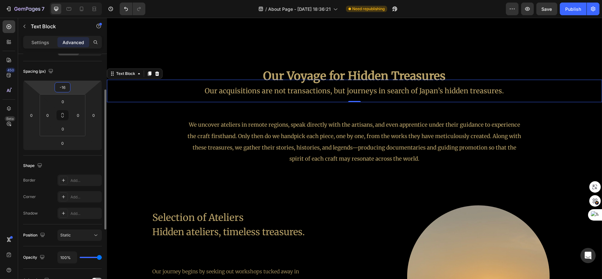
click at [71, 0] on html "7 Version history / About Page - [DATE] 18:36:21 Need republishing Preview Save…" at bounding box center [301, 0] width 602 height 0
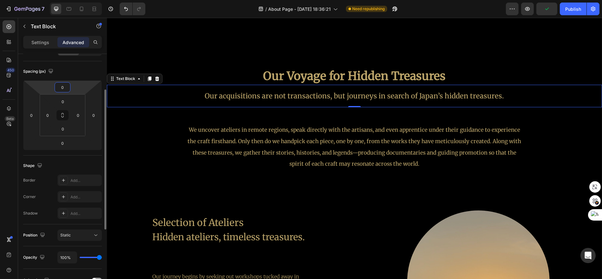
type input "0"
click at [386, 147] on p "We uncover ateliers in remote regions, speak directly with the artisans, and ev…" at bounding box center [354, 146] width 336 height 45
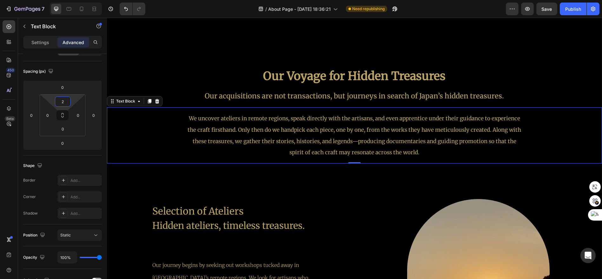
type input "0"
drag, startPoint x: 76, startPoint y: 100, endPoint x: 77, endPoint y: 108, distance: 7.4
click at [78, 0] on html "7 Version history / About Page - [DATE] 18:36:21 Need republishing Preview Save…" at bounding box center [301, 0] width 602 height 0
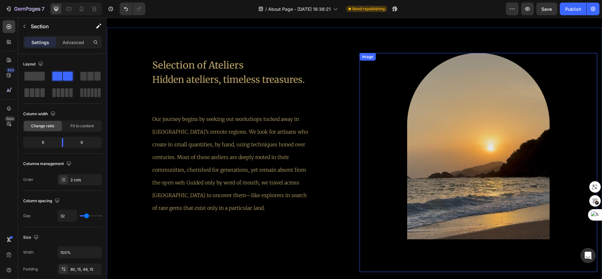
scroll to position [931, 0]
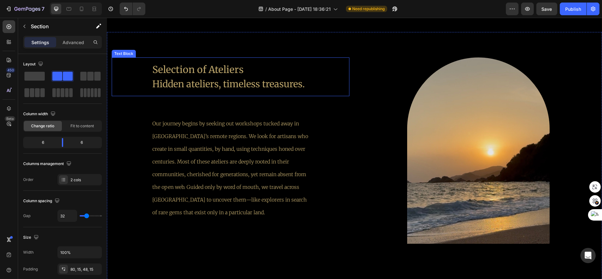
click at [153, 68] on p "Selection of Ateliers" at bounding box center [230, 69] width 156 height 14
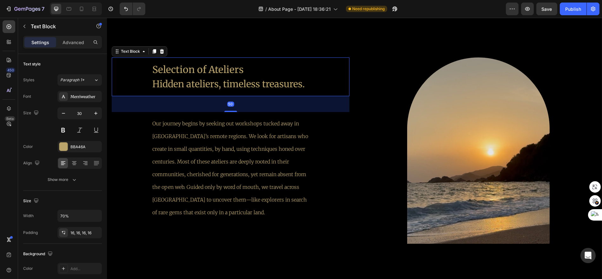
click at [153, 68] on p "Selection of Ateliers" at bounding box center [230, 69] width 156 height 14
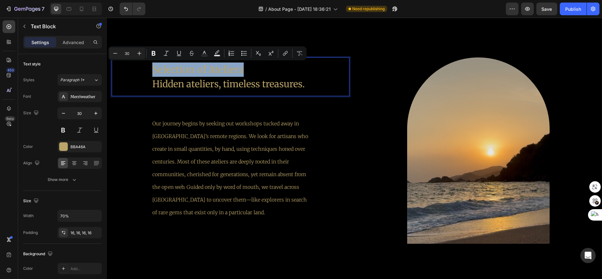
click at [153, 69] on p "Selection of Ateliers" at bounding box center [230, 69] width 156 height 14
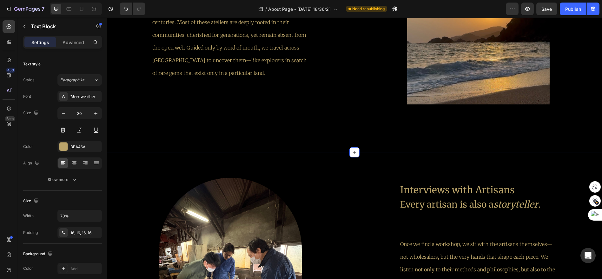
scroll to position [1072, 0]
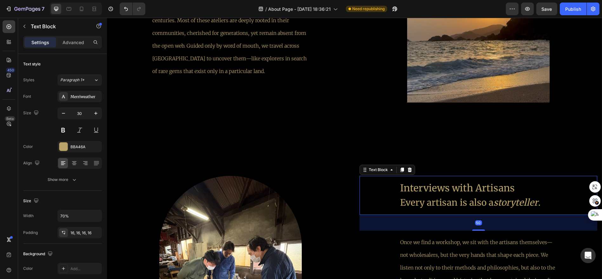
click at [400, 188] on p "Interviews with Artisans Every artisan is also a storyteller ." at bounding box center [478, 195] width 156 height 29
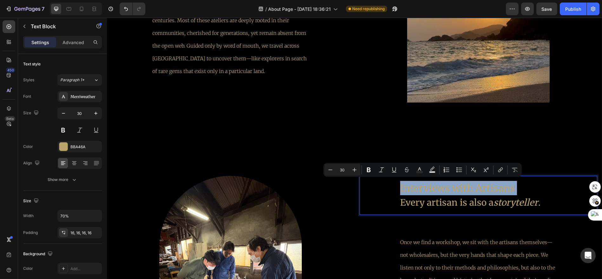
click at [400, 188] on p "Interviews with Artisans Every artisan is also a storyteller ." at bounding box center [478, 195] width 156 height 29
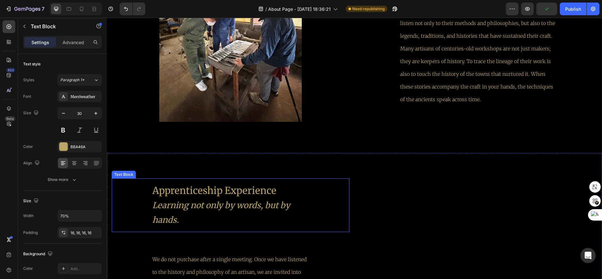
scroll to position [1319, 0]
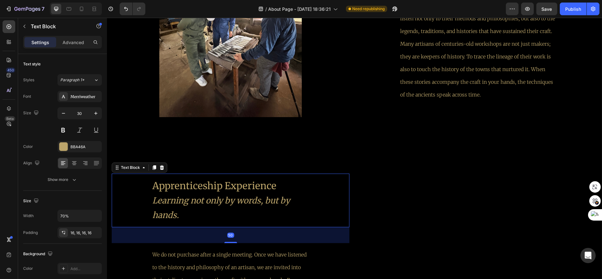
click at [153, 185] on p "Apprenticeship Experience" at bounding box center [230, 186] width 156 height 14
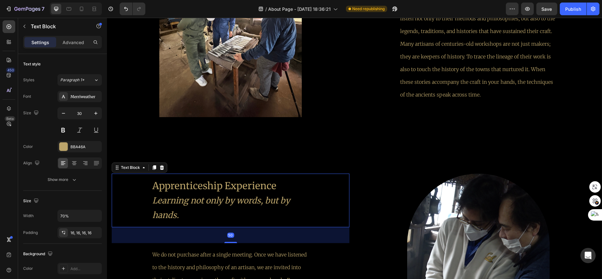
click at [153, 185] on p "Apprenticeship Experience" at bounding box center [230, 186] width 156 height 14
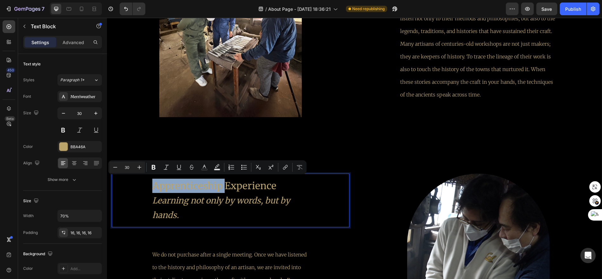
click at [153, 186] on p "Apprenticeship Experience" at bounding box center [230, 186] width 156 height 14
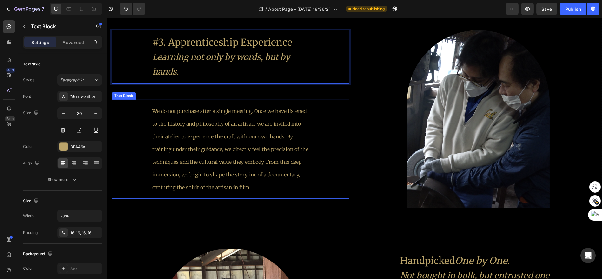
scroll to position [1565, 0]
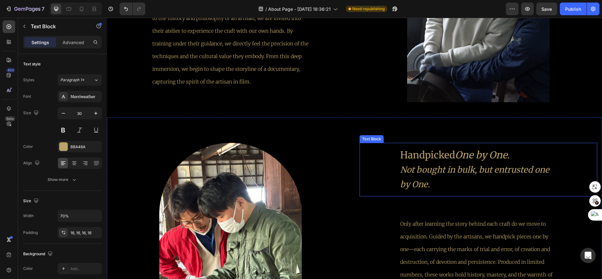
click at [410, 156] on p "Handpicked One by One." at bounding box center [478, 155] width 156 height 14
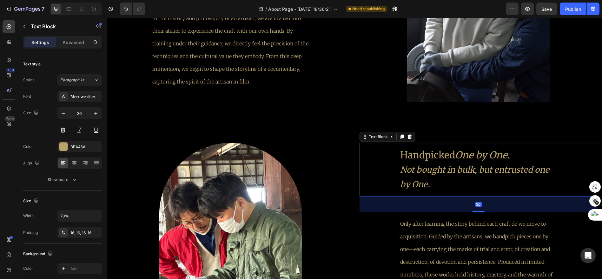
click at [400, 155] on p "Handpicked One by One." at bounding box center [478, 155] width 156 height 14
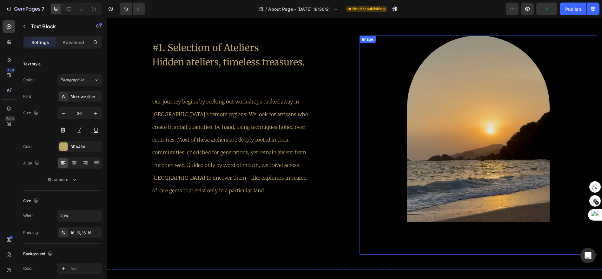
scroll to position [896, 0]
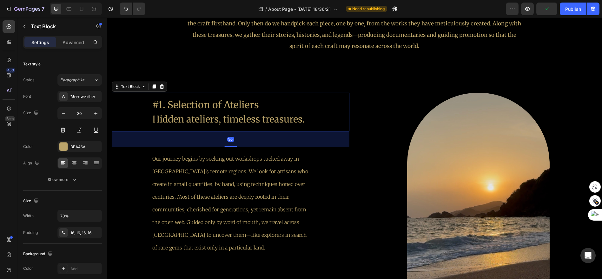
click at [167, 108] on p "#1. Selection of Ateliers" at bounding box center [230, 105] width 156 height 14
click at [161, 108] on p "#1. Selection of Ateliers" at bounding box center [230, 105] width 156 height 14
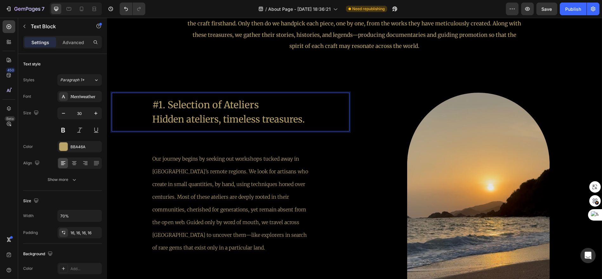
click at [159, 106] on p "#1. Selection of Ateliers" at bounding box center [230, 105] width 156 height 14
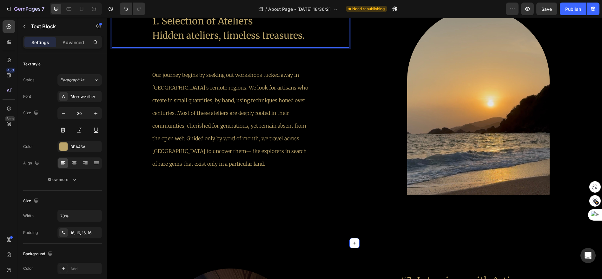
scroll to position [1037, 0]
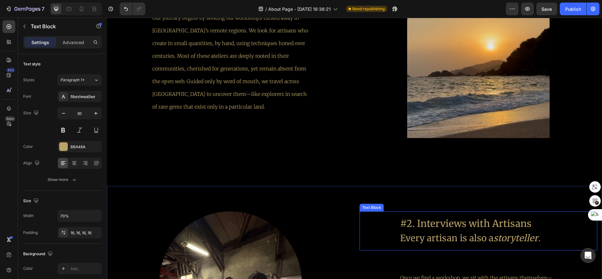
click at [403, 219] on p "#2. Interviews with Artisans Every artisan is also a storyteller ." at bounding box center [478, 230] width 156 height 29
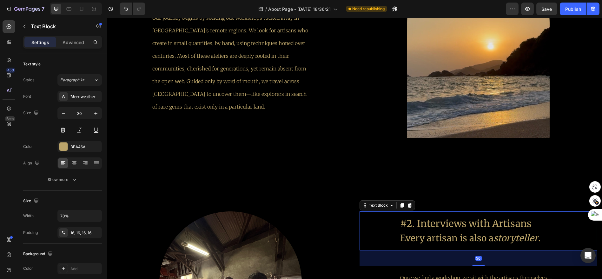
click at [405, 221] on p "#2. Interviews with Artisans Every artisan is also a storyteller ." at bounding box center [478, 230] width 156 height 29
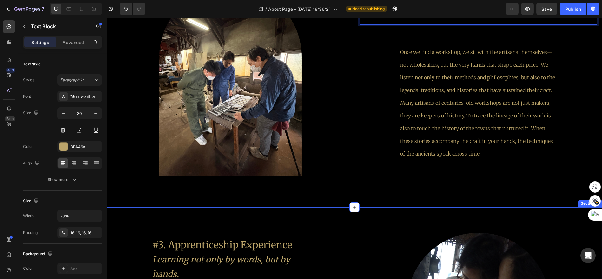
scroll to position [1319, 0]
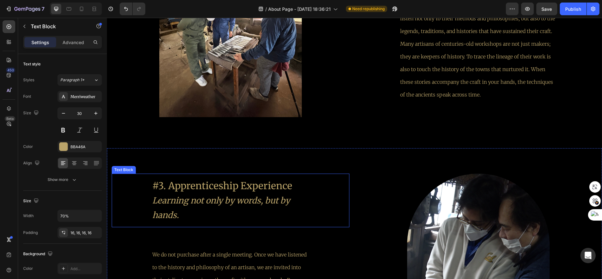
click at [167, 183] on p "#3. Apprenticeship Experience" at bounding box center [230, 186] width 156 height 14
drag, startPoint x: 153, startPoint y: 184, endPoint x: 159, endPoint y: 185, distance: 6.4
click at [154, 185] on p "#3. Apprenticeship Experience" at bounding box center [230, 186] width 156 height 14
click at [161, 185] on p "#3. Apprenticeship Experience" at bounding box center [230, 186] width 156 height 14
click at [160, 185] on p "#3. Apprenticeship Experience" at bounding box center [230, 186] width 156 height 14
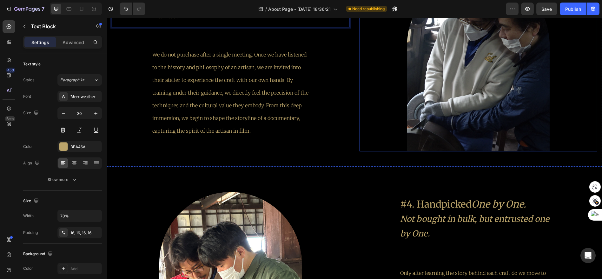
scroll to position [1530, 0]
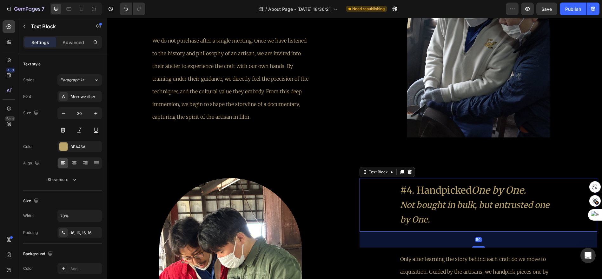
click at [404, 194] on p "#4. Handpicked One by One." at bounding box center [478, 190] width 156 height 14
click at [404, 192] on p "#4. Handpicked One by One." at bounding box center [478, 190] width 156 height 14
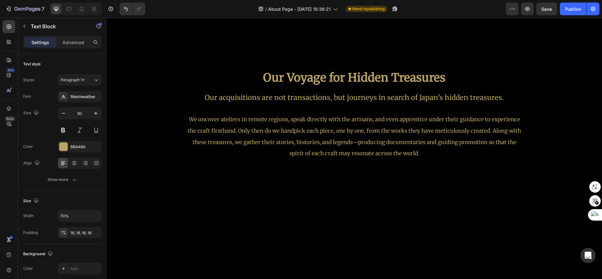
scroll to position [790, 0]
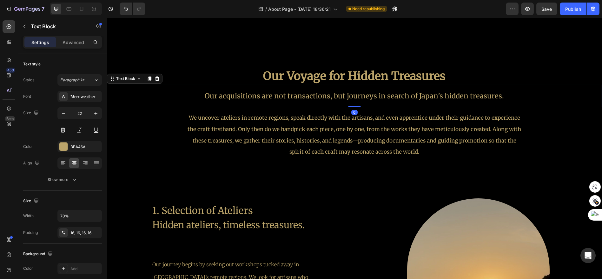
click at [460, 100] on p "Our acquisitions are not transactions, but journeys in search of Japan’s hidden…" at bounding box center [354, 96] width 336 height 13
click at [159, 80] on icon at bounding box center [156, 78] width 5 height 5
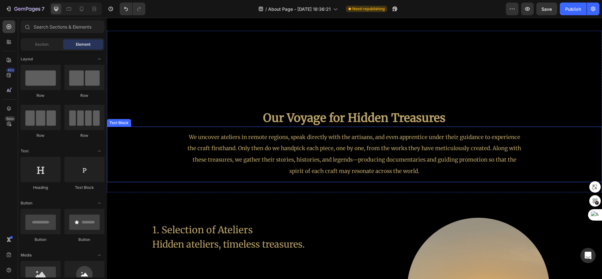
scroll to position [755, 0]
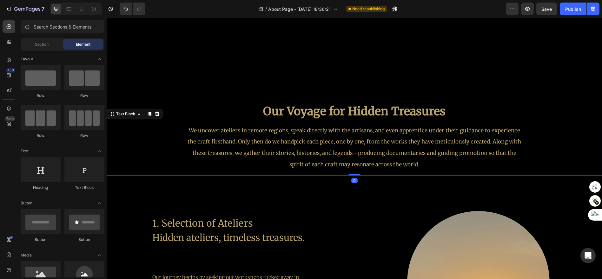
click at [458, 172] on div "We uncover ateliers in remote regions, speak directly with the artisans, and ev…" at bounding box center [354, 148] width 346 height 56
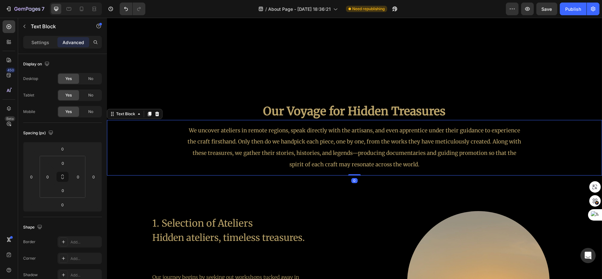
click at [427, 167] on p "We uncover ateliers in remote regions, speak directly with the artisans, and ev…" at bounding box center [354, 147] width 336 height 45
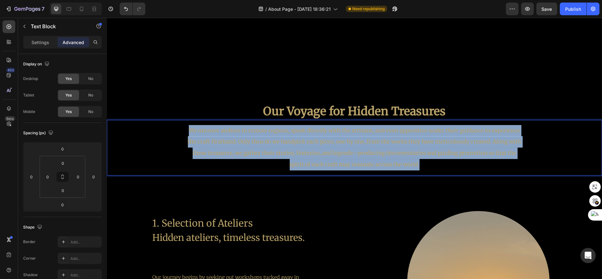
drag, startPoint x: 426, startPoint y: 166, endPoint x: 185, endPoint y: 129, distance: 243.3
click at [186, 129] on p "We uncover ateliers in remote regions, speak directly with the artisans, and ev…" at bounding box center [354, 147] width 336 height 45
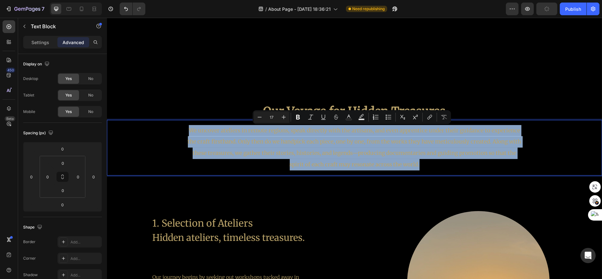
copy p "We uncover ateliers in remote regions, speak directly with the artisans, and ev…"
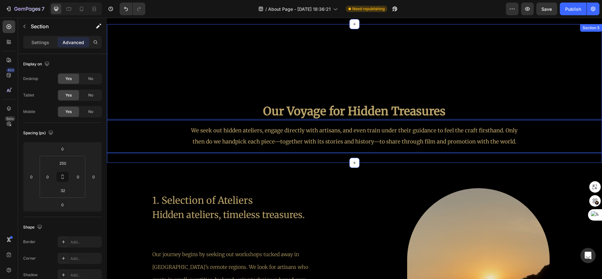
click at [435, 159] on div "Our Voyage for Hidden Treasures Heading We seek out hidden ateliers, engage dir…" at bounding box center [354, 93] width 495 height 139
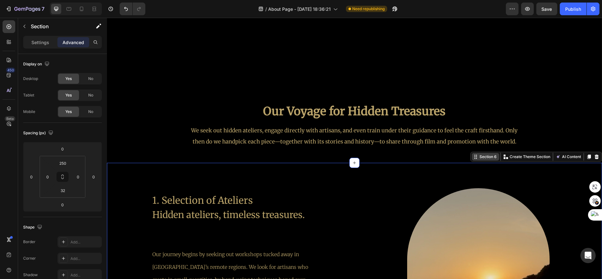
click at [575, 156] on div "Section 6 Create Theme Section AI Content Write with GemAI What would you like …" at bounding box center [536, 157] width 132 height 10
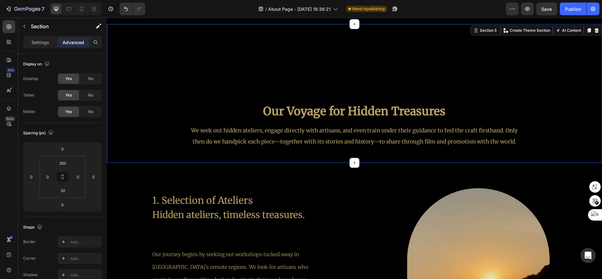
click at [531, 98] on div "Our Voyage for Hidden Treasures Heading We seek out hidden ateliers, engage dir…" at bounding box center [354, 93] width 495 height 139
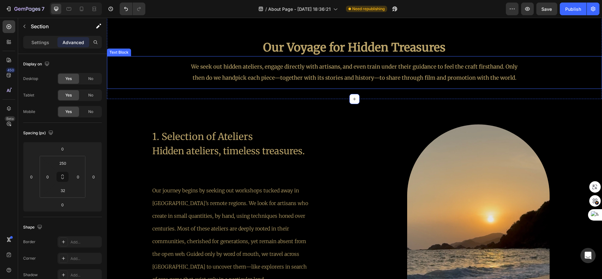
scroll to position [825, 0]
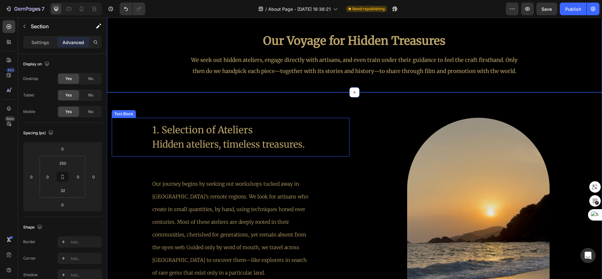
click at [332, 122] on div "1. Selection of Ateliers Hidden ateliers, timeless treasures." at bounding box center [231, 137] width 238 height 39
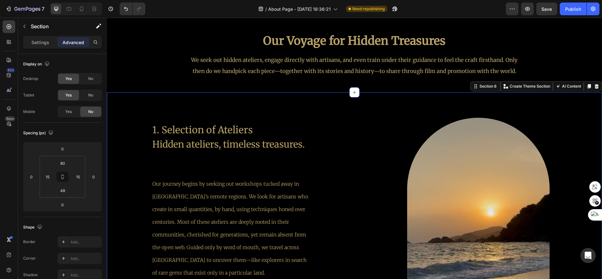
click at [348, 111] on div "1. Selection of Ateliers Hidden ateliers, timeless treasures. Text Block Our jo…" at bounding box center [354, 221] width 495 height 259
click at [382, 75] on p "We seek out hidden ateliers, engage directly with artisans, and even train unde…" at bounding box center [354, 66] width 336 height 23
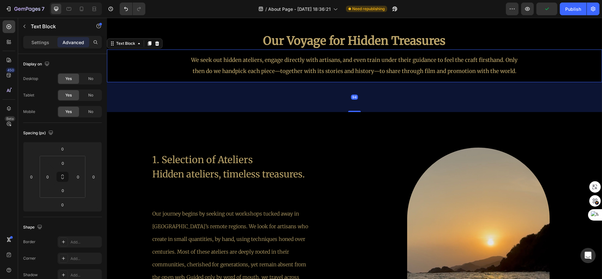
drag, startPoint x: 354, startPoint y: 82, endPoint x: 354, endPoint y: 112, distance: 29.2
click at [354, 82] on div "94" at bounding box center [354, 82] width 495 height 0
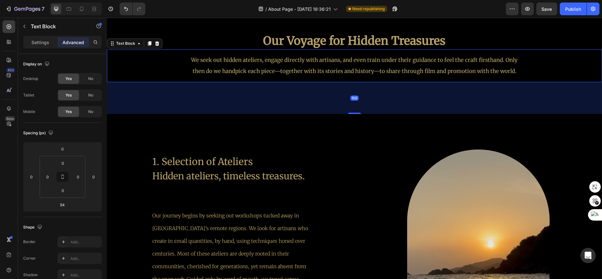
click at [355, 113] on div at bounding box center [354, 113] width 13 height 1
type input "100"
click at [498, 95] on div "100" at bounding box center [354, 98] width 495 height 32
click at [543, 75] on div "We seek out hidden ateliers, engage directly with artisans, and even train unde…" at bounding box center [354, 65] width 495 height 33
click at [546, 10] on span "Save" at bounding box center [546, 8] width 10 height 5
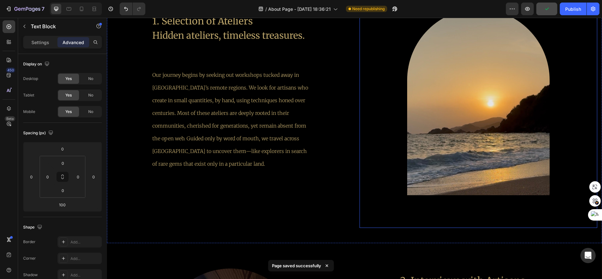
scroll to position [966, 0]
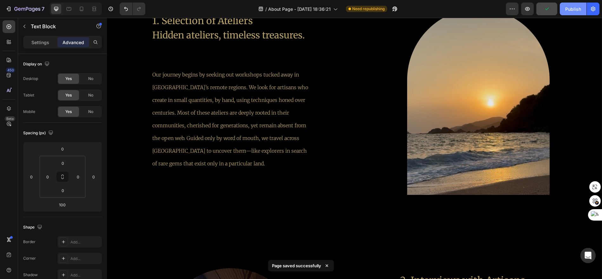
click at [578, 8] on div "Publish" at bounding box center [573, 9] width 16 height 7
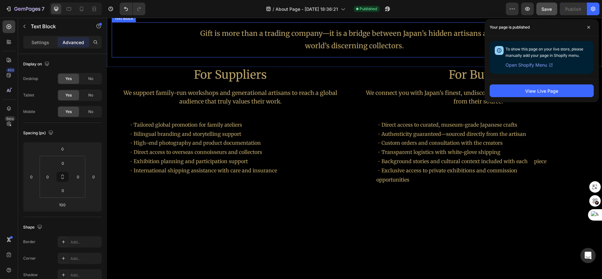
scroll to position [1988, 0]
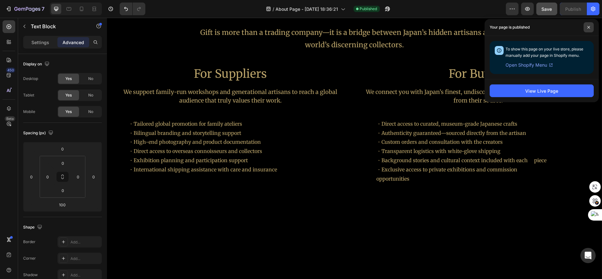
click at [586, 28] on span at bounding box center [588, 27] width 10 height 10
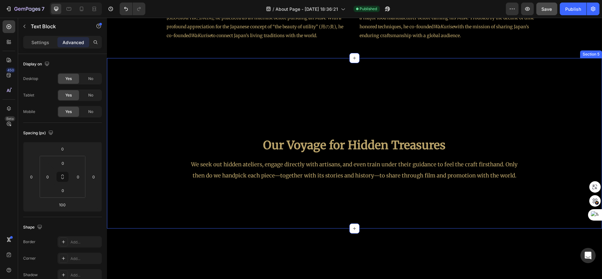
scroll to position [753, 0]
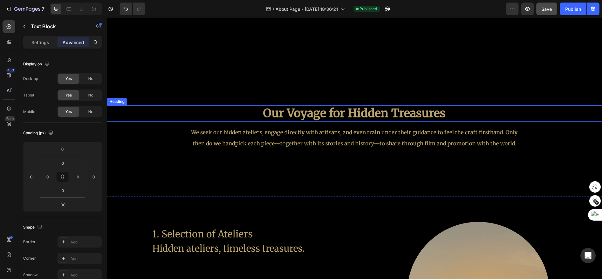
click at [447, 113] on h2 "Our Voyage for Hidden Treasures" at bounding box center [354, 113] width 495 height 16
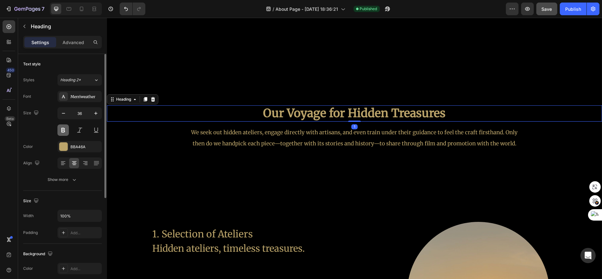
click at [60, 129] on button at bounding box center [62, 129] width 11 height 11
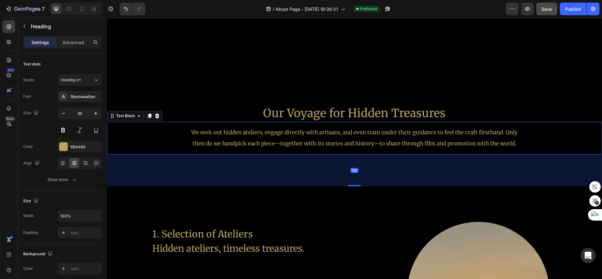
click at [474, 123] on div "We seek out hidden ateliers, engage directly with artisans, and even train unde…" at bounding box center [354, 138] width 346 height 33
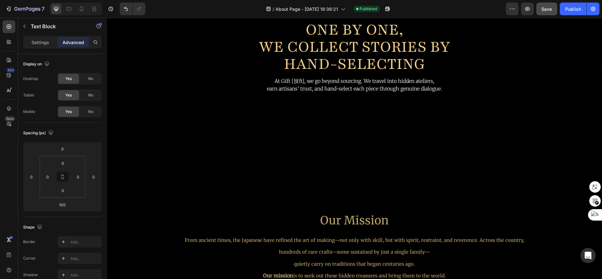
scroll to position [119, 0]
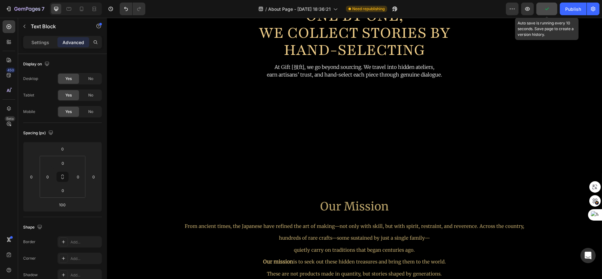
click at [547, 10] on icon "button" at bounding box center [546, 9] width 3 height 3
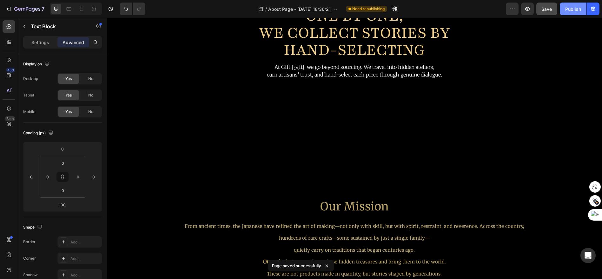
click at [568, 10] on div "Publish" at bounding box center [573, 9] width 16 height 7
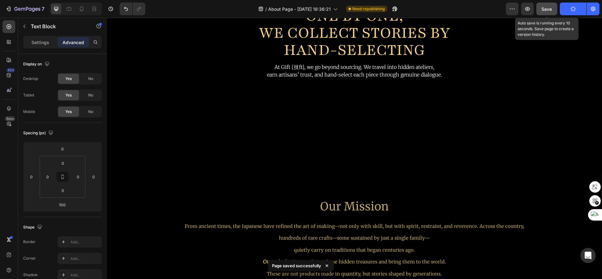
click at [550, 10] on span "Save" at bounding box center [546, 8] width 10 height 5
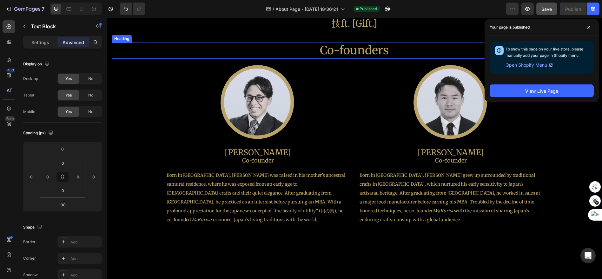
scroll to position [541, 0]
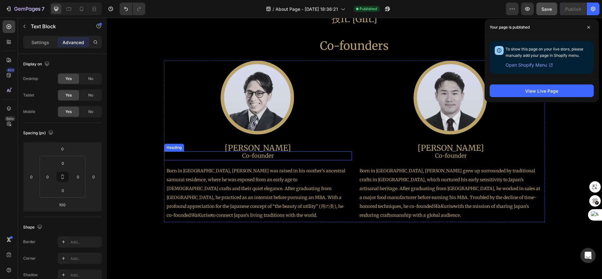
click at [267, 157] on h2 "Co-founder" at bounding box center [258, 155] width 188 height 9
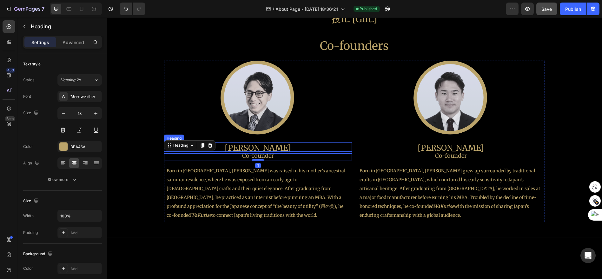
click at [257, 147] on h2 "[PERSON_NAME]" at bounding box center [258, 148] width 188 height 12
click at [266, 156] on h2 "Co-founder" at bounding box center [258, 155] width 188 height 9
click at [71, 48] on div "Settings Advanced" at bounding box center [62, 42] width 79 height 13
click at [73, 43] on p "Advanced" at bounding box center [73, 42] width 22 height 7
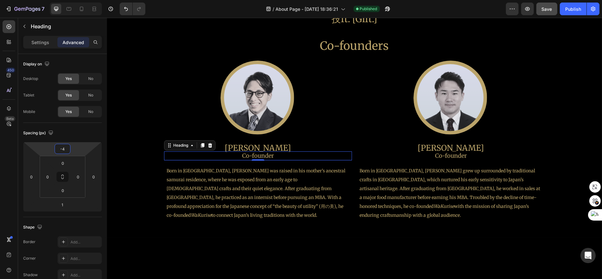
type input "-2"
click at [73, 0] on html "7 Version history / About Page - [DATE] 18:36:21 Published Preview Save Publish…" at bounding box center [301, 0] width 602 height 0
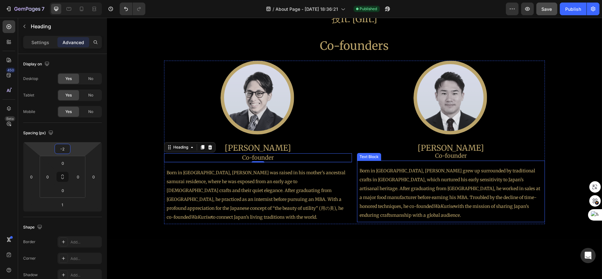
click at [460, 161] on div "Born in [GEOGRAPHIC_DATA], [PERSON_NAME] grew up surrounded by traditional craf…" at bounding box center [451, 192] width 188 height 62
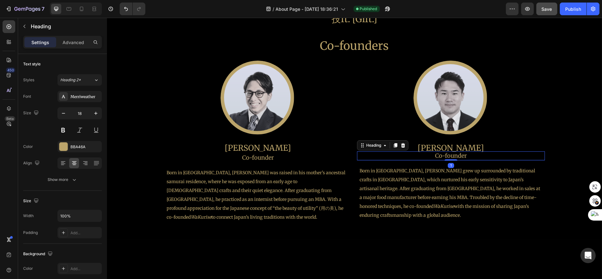
click at [460, 157] on h2 "Co-founder" at bounding box center [451, 155] width 188 height 9
click at [79, 41] on p "Advanced" at bounding box center [73, 42] width 22 height 7
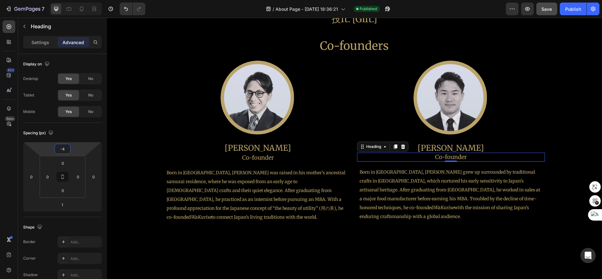
type input "-2"
click at [75, 0] on html "7 Version history / About Page - [DATE] 18:36:21 Published Preview Save Publish…" at bounding box center [301, 0] width 602 height 0
click at [573, 13] on button "Publish" at bounding box center [573, 9] width 27 height 13
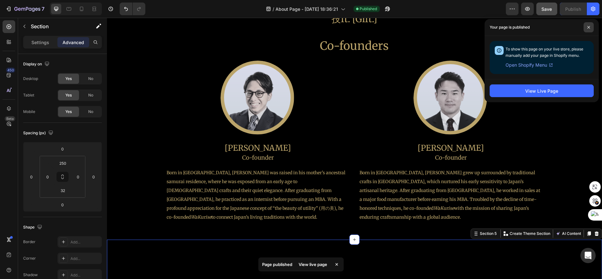
click at [585, 28] on span at bounding box center [588, 27] width 10 height 10
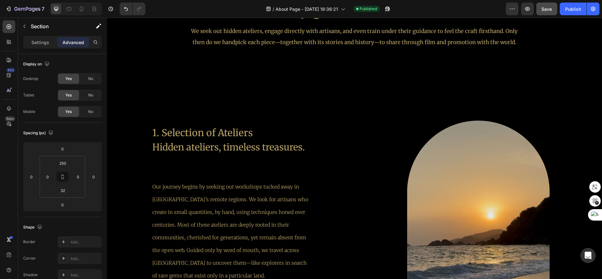
scroll to position [859, 0]
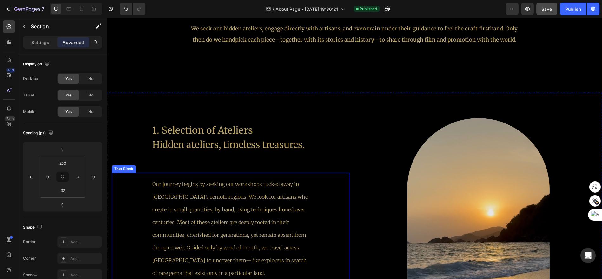
click at [230, 183] on p "Our journey begins by seeking out workshops tucked away in [GEOGRAPHIC_DATA]’s …" at bounding box center [230, 229] width 156 height 102
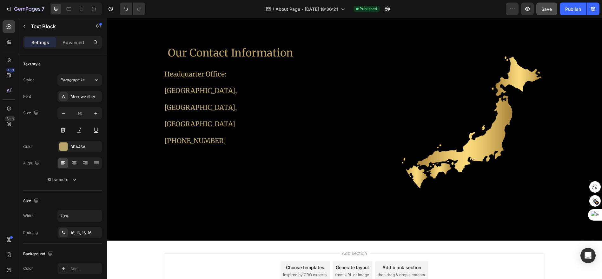
scroll to position [2304, 0]
click at [241, 147] on div "Our Contact Information Heading Headquarter Office: [GEOGRAPHIC_DATA] [PHONE_NU…" at bounding box center [231, 136] width 238 height 180
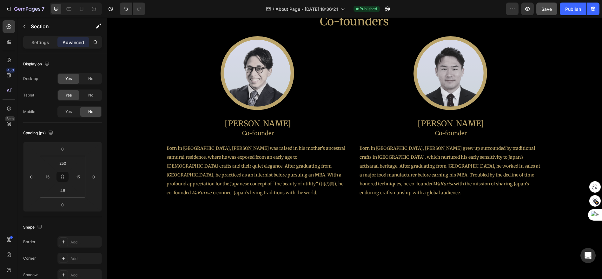
scroll to position [522, 0]
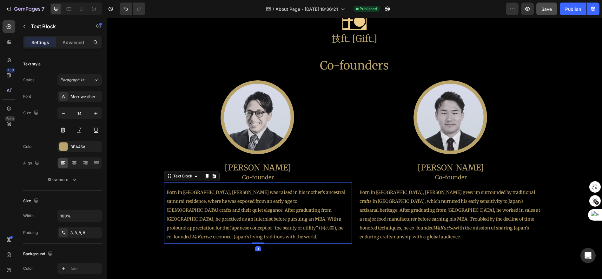
click at [341, 217] on p "Born in [GEOGRAPHIC_DATA], [PERSON_NAME] was raised in his mother’s ancestral s…" at bounding box center [258, 214] width 183 height 53
click at [341, 220] on p "Born in [GEOGRAPHIC_DATA], [PERSON_NAME] was raised in his mother’s ancestral s…" at bounding box center [258, 214] width 183 height 53
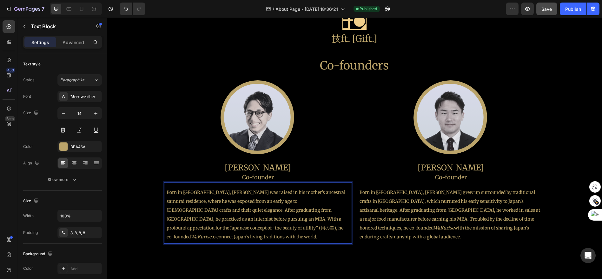
click at [169, 231] on p "Born in [GEOGRAPHIC_DATA], [PERSON_NAME] was raised in his mother’s ancestral s…" at bounding box center [258, 214] width 183 height 53
click at [177, 227] on p "Born in [GEOGRAPHIC_DATA], [PERSON_NAME] was raised in his mother’s ancestral s…" at bounding box center [258, 214] width 183 height 53
click at [186, 228] on p "Born in [GEOGRAPHIC_DATA], [PERSON_NAME] was raised in his mother’s ancestral s…" at bounding box center [258, 214] width 183 height 53
click at [186, 229] on p "Born in [GEOGRAPHIC_DATA], [PERSON_NAME] was raised in his mother’s ancestral s…" at bounding box center [258, 214] width 183 height 53
click at [252, 232] on p "Born in [GEOGRAPHIC_DATA], [PERSON_NAME] was raised in his mother’s ancestral s…" at bounding box center [258, 214] width 183 height 53
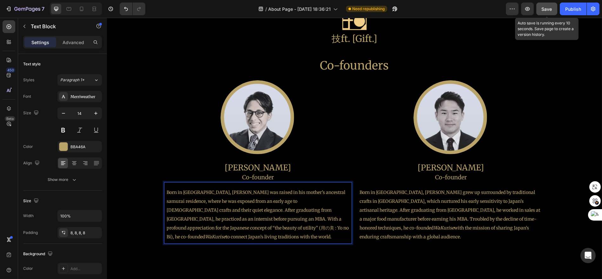
click at [545, 8] on span "Save" at bounding box center [546, 8] width 10 height 5
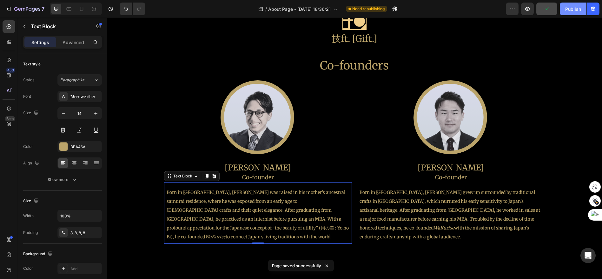
click at [566, 11] on div "Publish" at bounding box center [573, 9] width 16 height 7
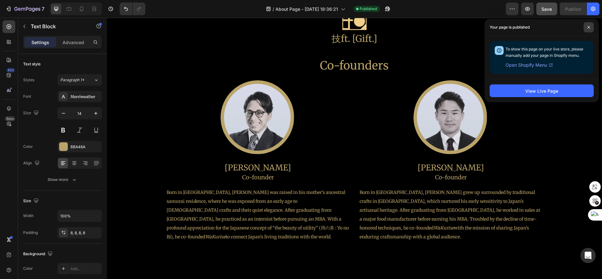
click at [587, 29] on span at bounding box center [588, 27] width 10 height 10
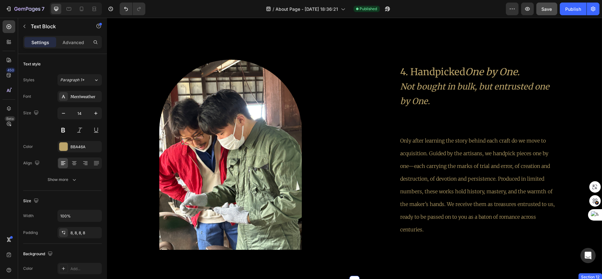
scroll to position [1614, 0]
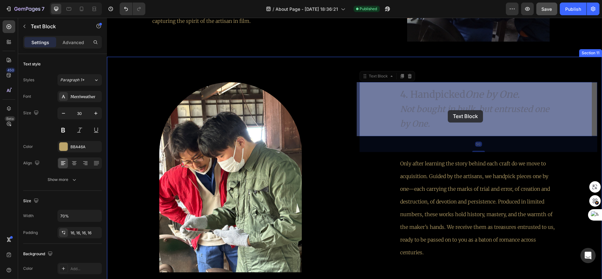
drag, startPoint x: 393, startPoint y: 90, endPoint x: 448, endPoint y: 110, distance: 58.1
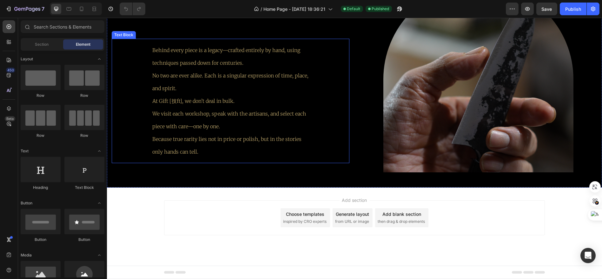
scroll to position [1052, 0]
